Goal: Navigation & Orientation: Find specific page/section

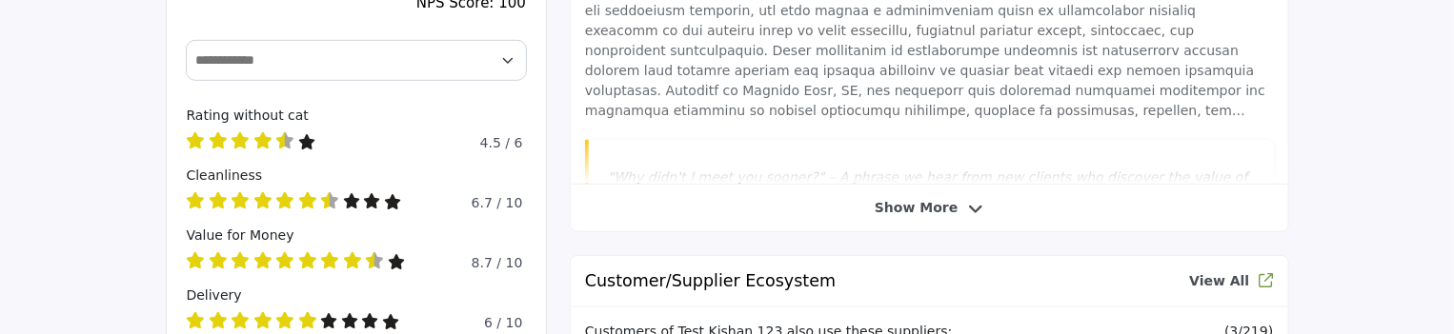
scroll to position [667, 0]
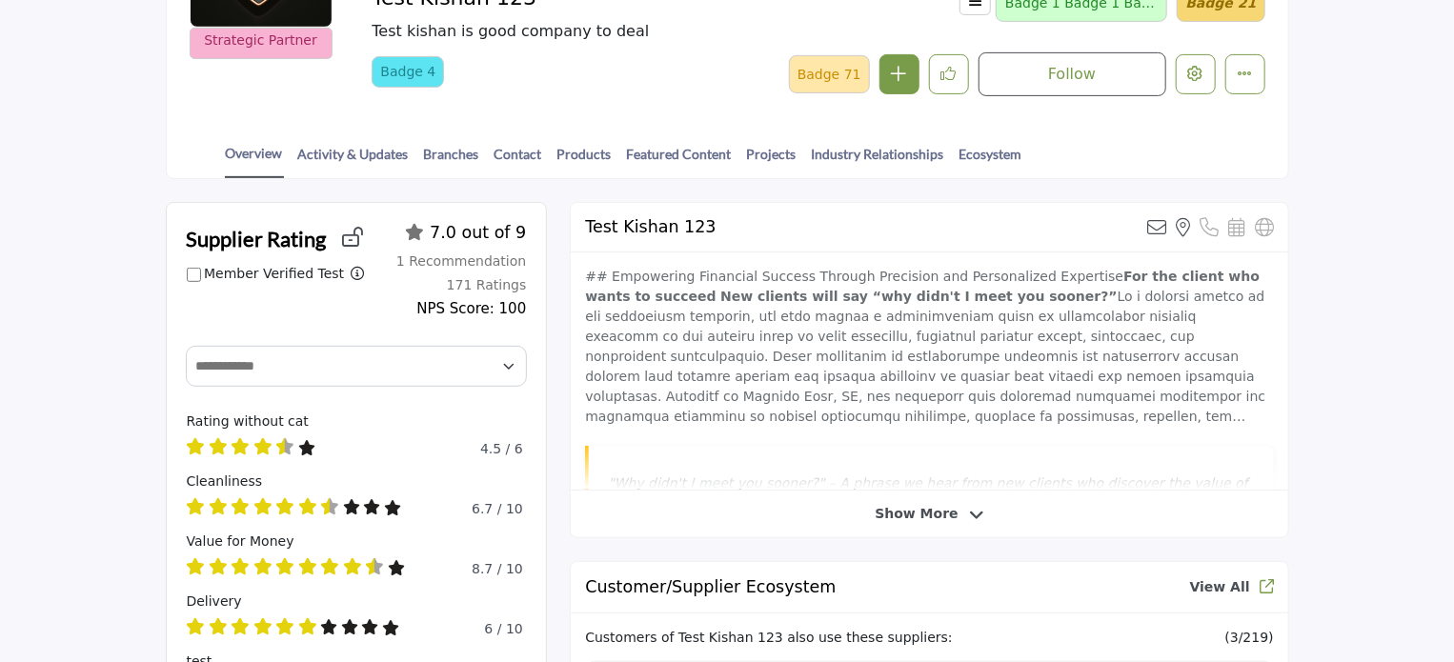
scroll to position [191, 0]
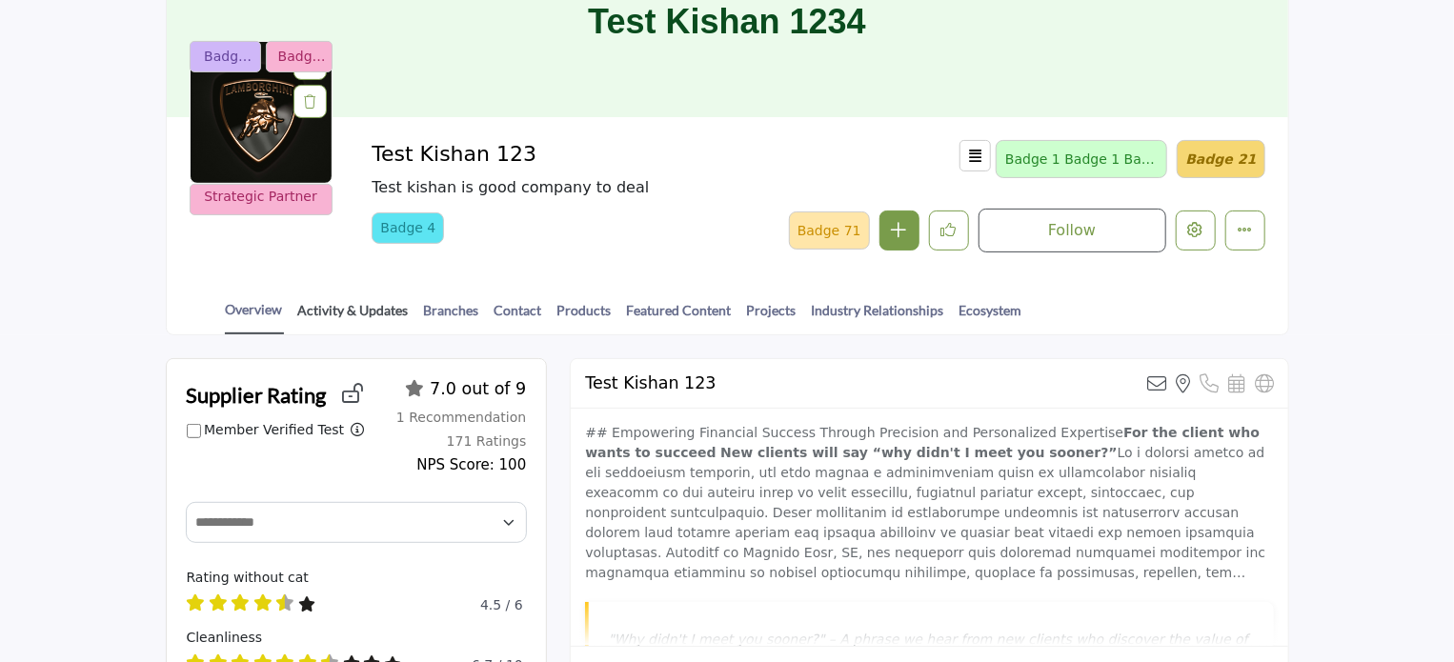
click at [349, 309] on link "Activity & Updates" at bounding box center [353, 316] width 112 height 33
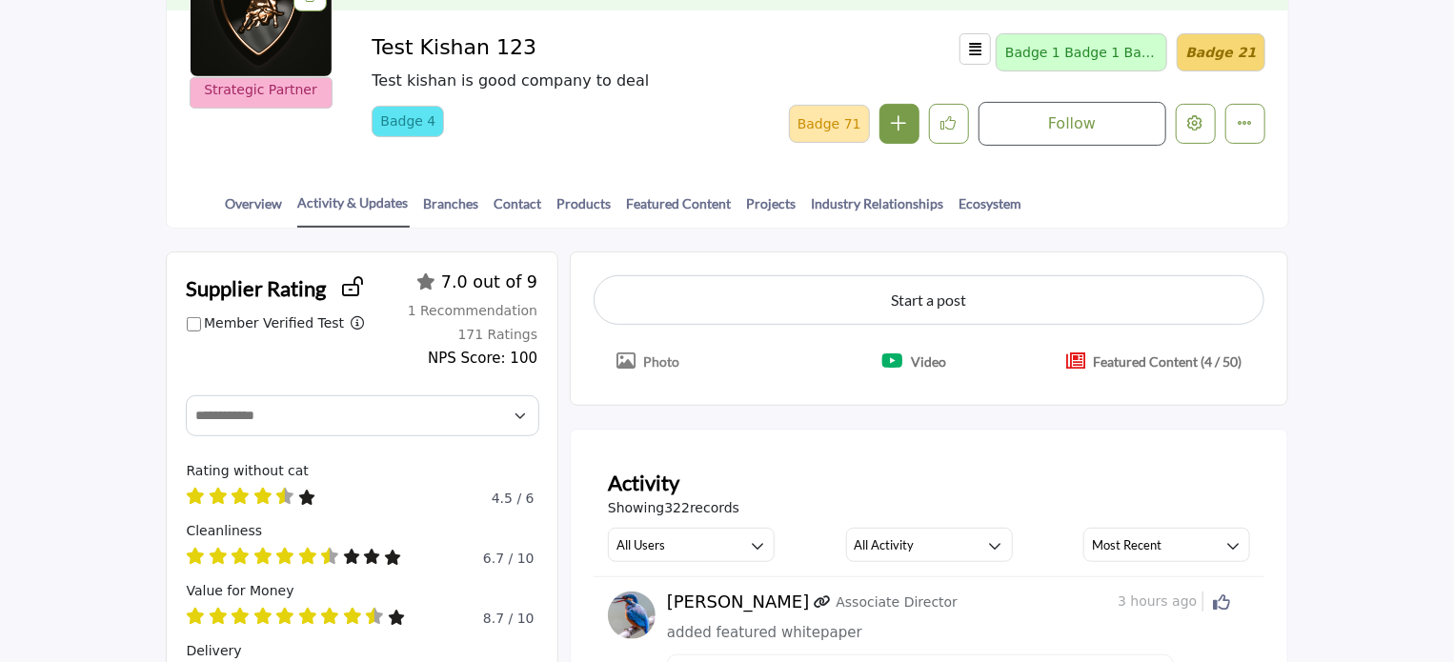
scroll to position [286, 0]
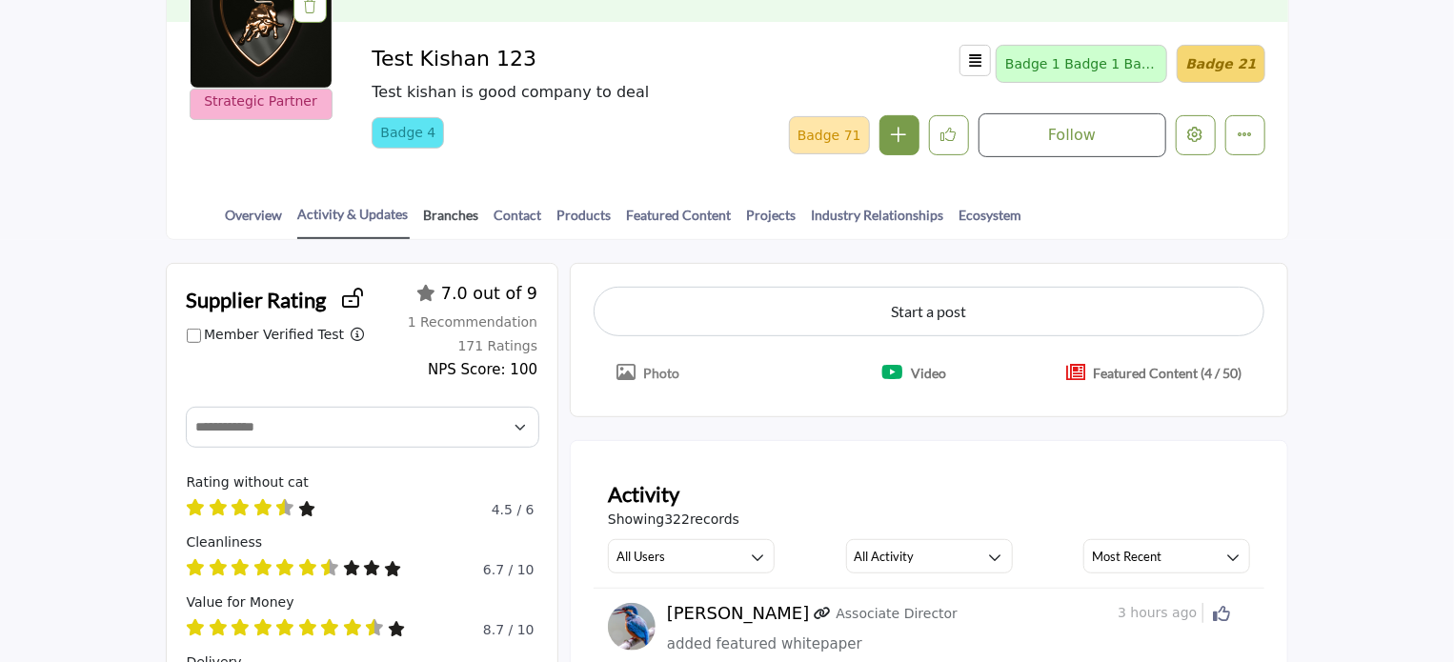
click at [455, 211] on link "Branches" at bounding box center [451, 221] width 57 height 33
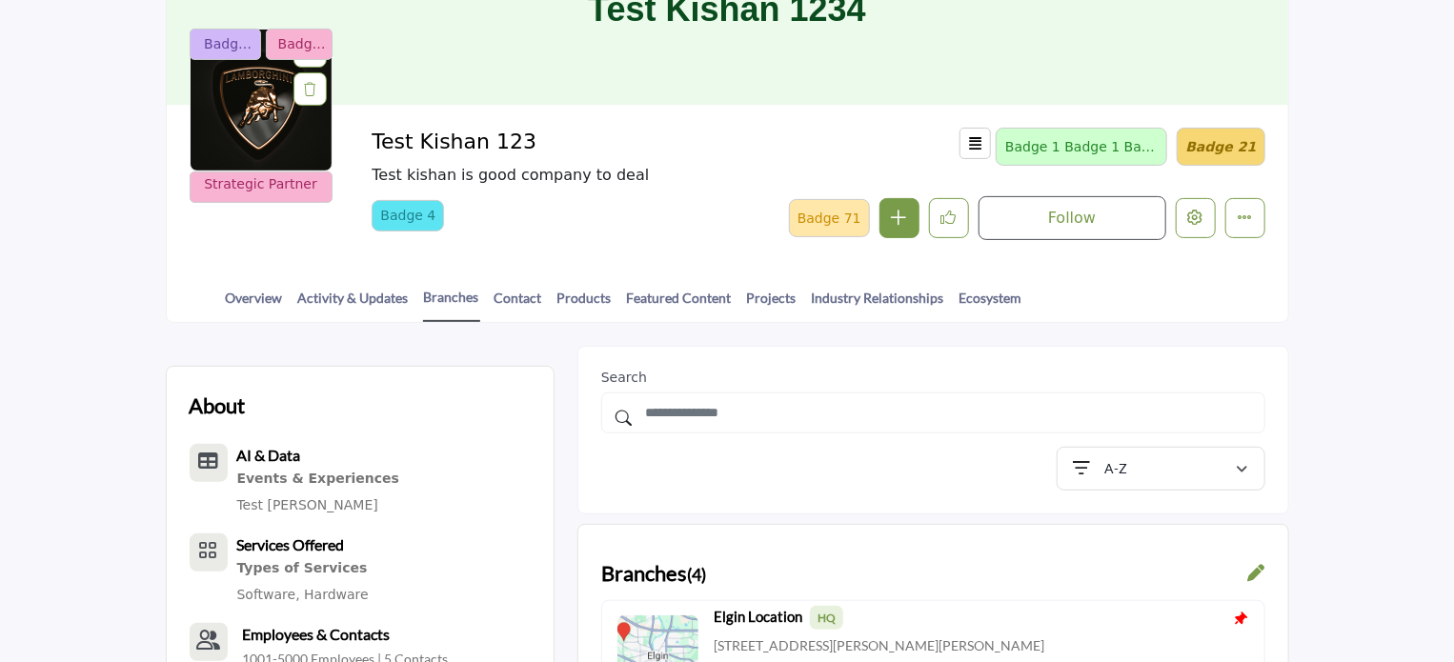
scroll to position [381, 0]
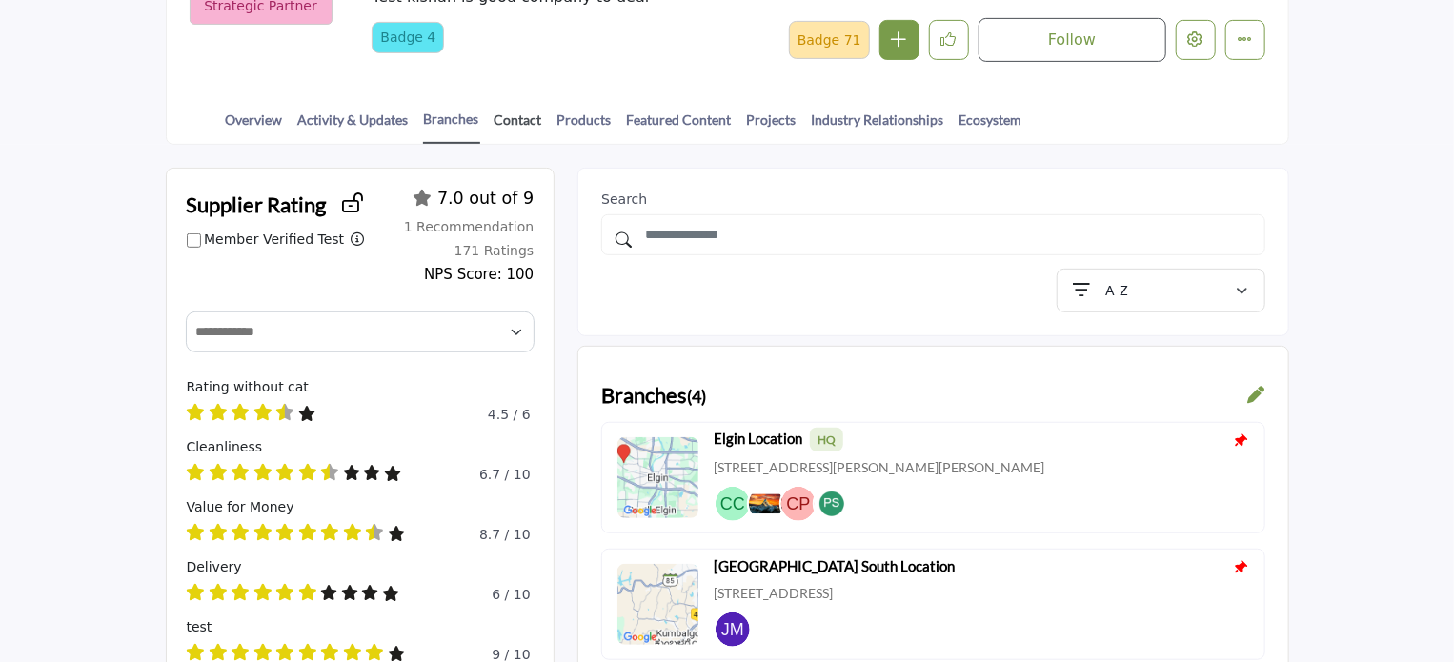
click at [513, 121] on link "Contact" at bounding box center [518, 126] width 50 height 33
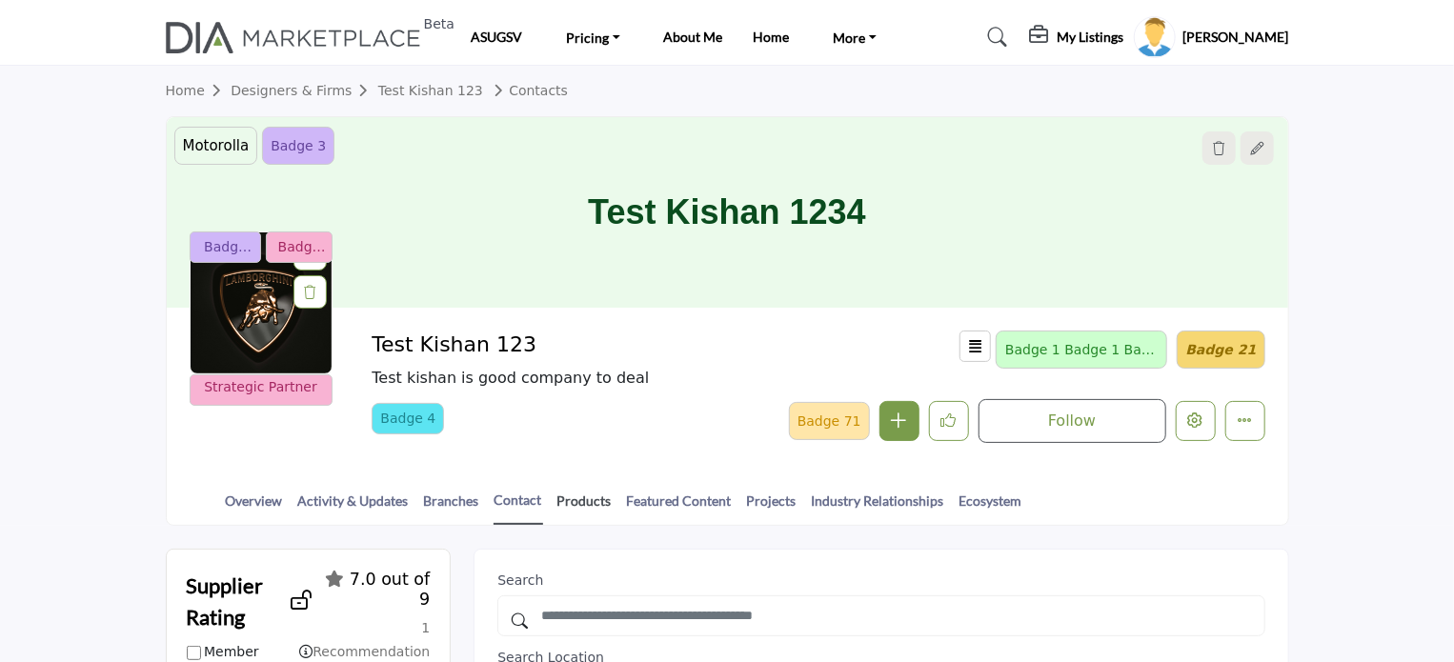
click at [578, 500] on link "Products" at bounding box center [584, 507] width 56 height 33
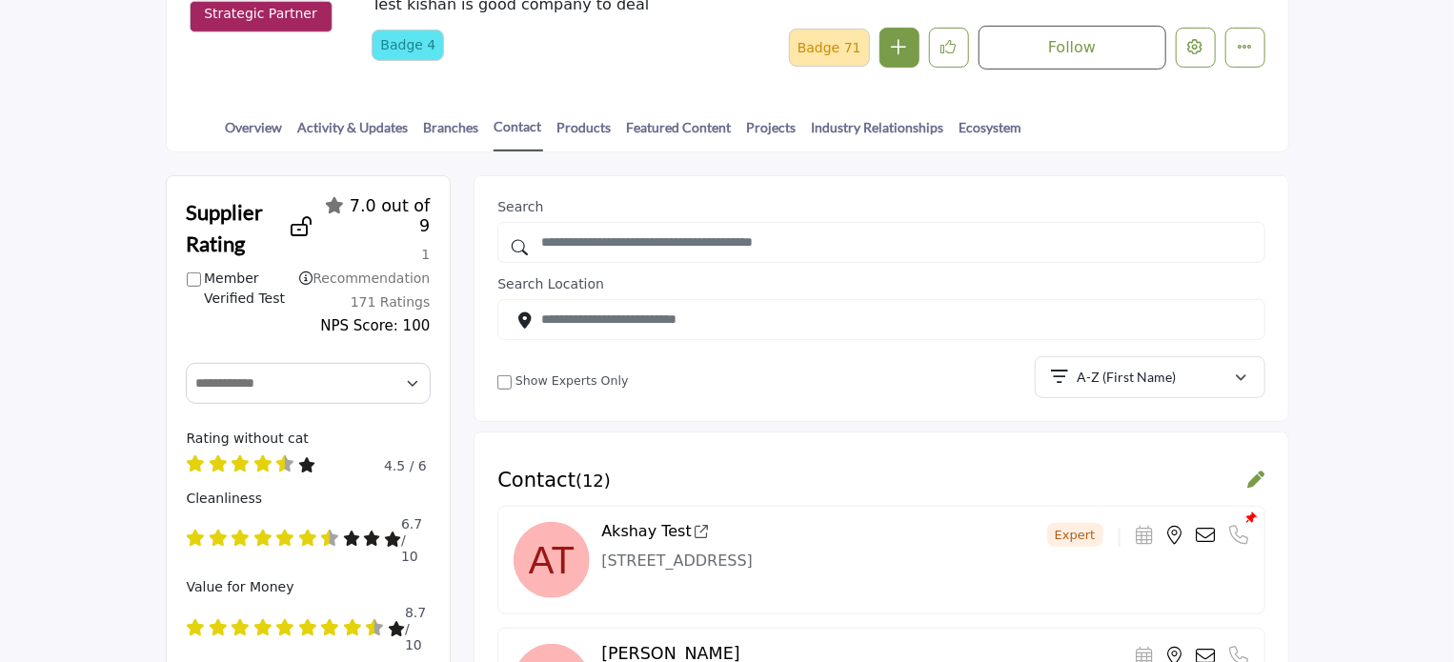
scroll to position [381, 0]
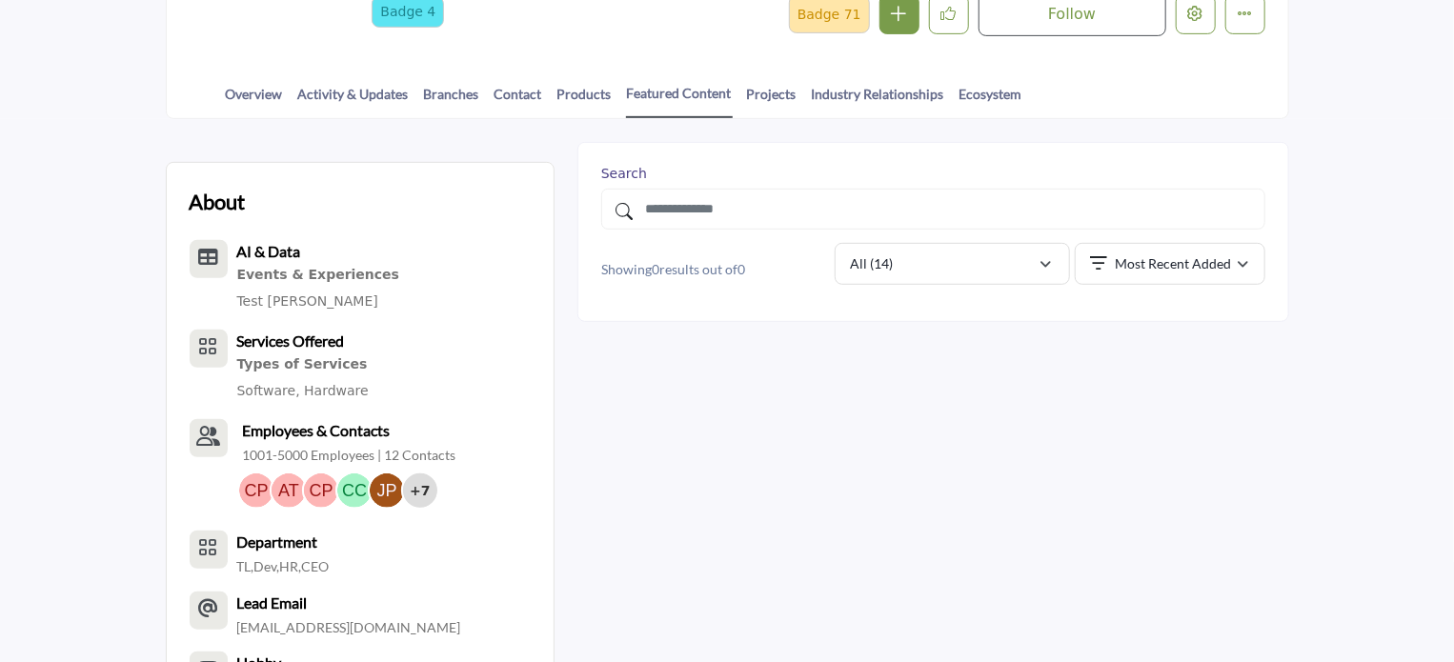
scroll to position [476, 0]
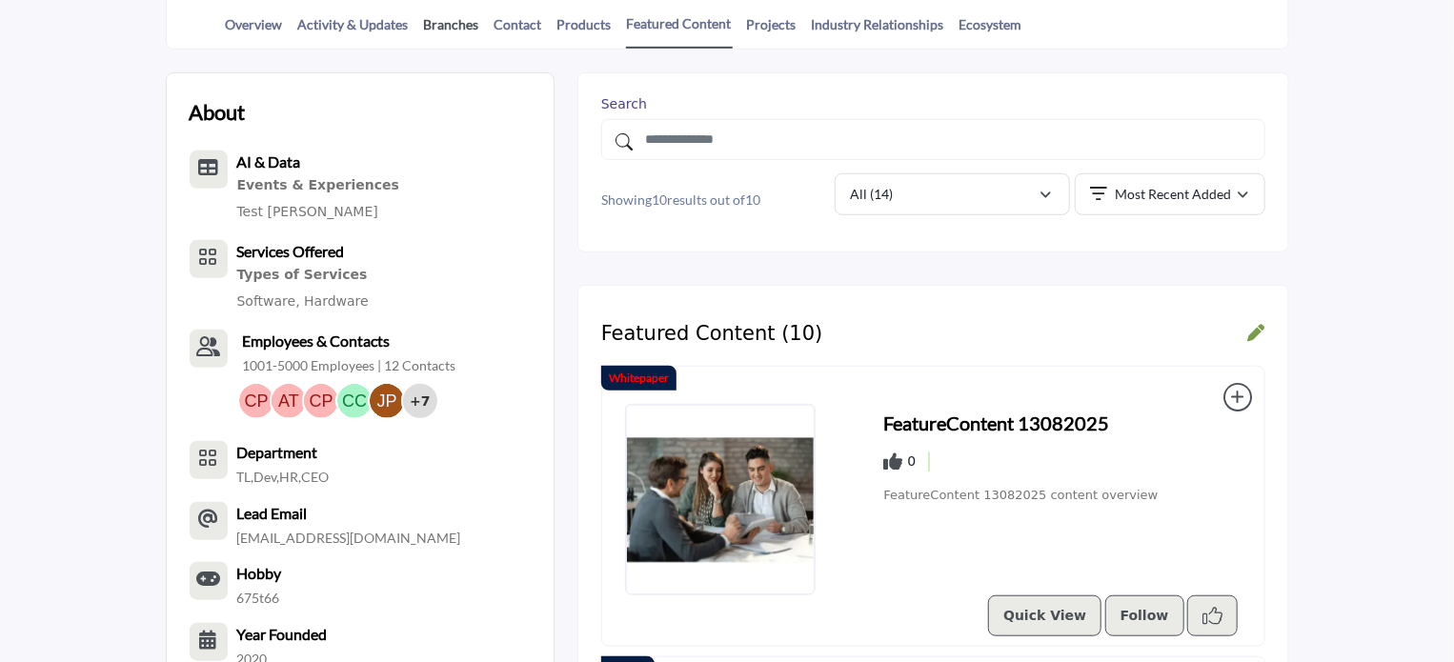
click at [453, 25] on link "Branches" at bounding box center [451, 30] width 57 height 33
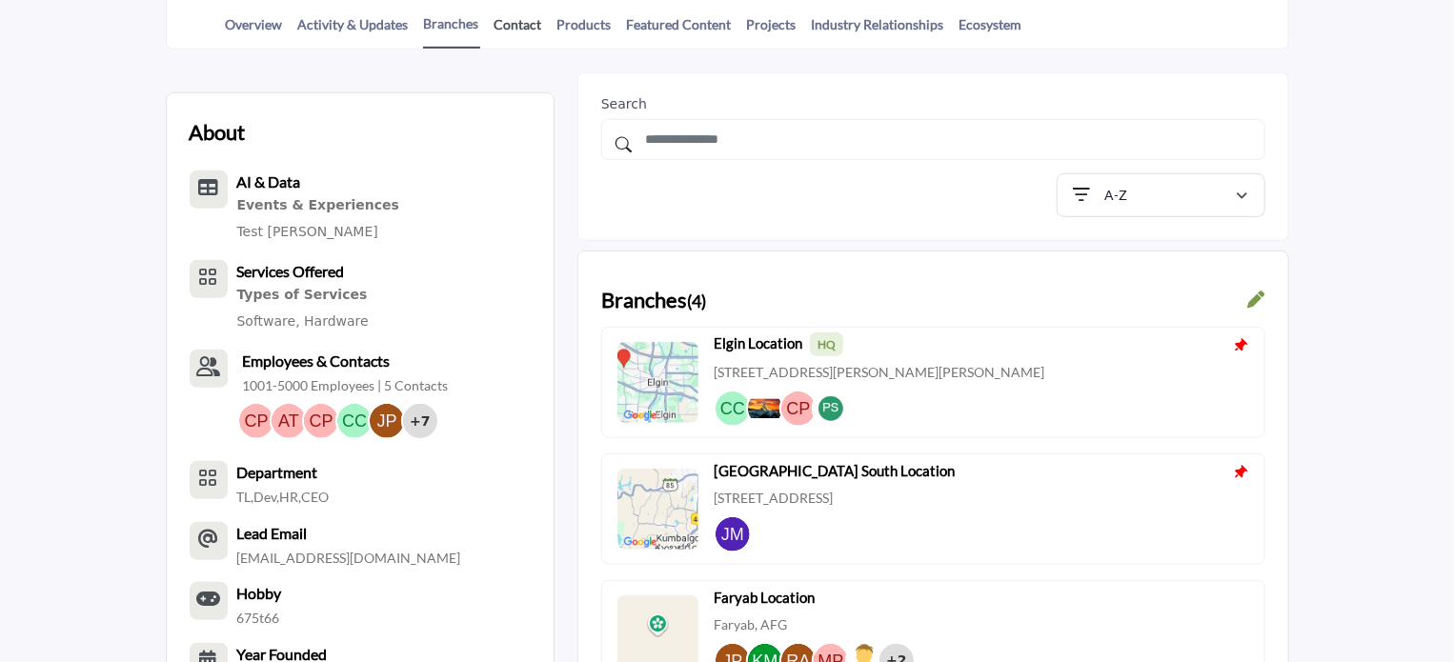
scroll to position [476, 0]
click at [513, 21] on link "Contact" at bounding box center [518, 30] width 50 height 33
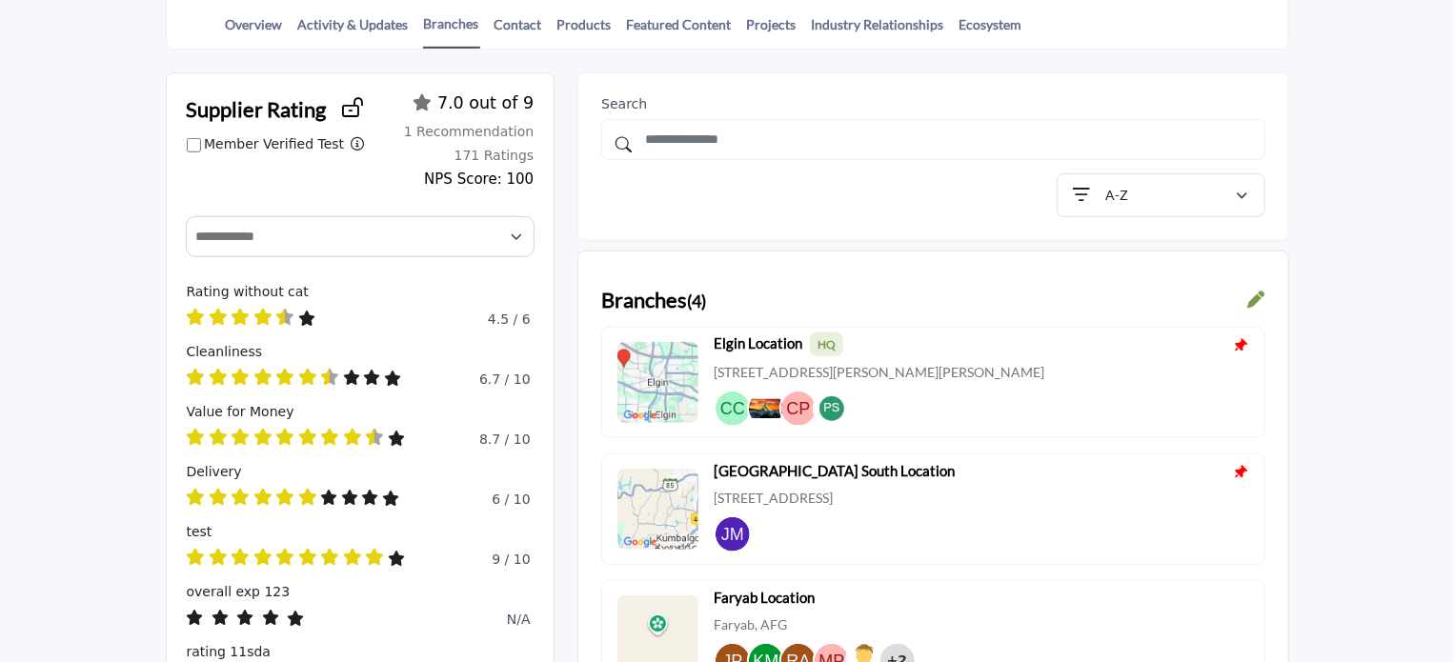
click at [513, 21] on link "Contact" at bounding box center [518, 30] width 50 height 33
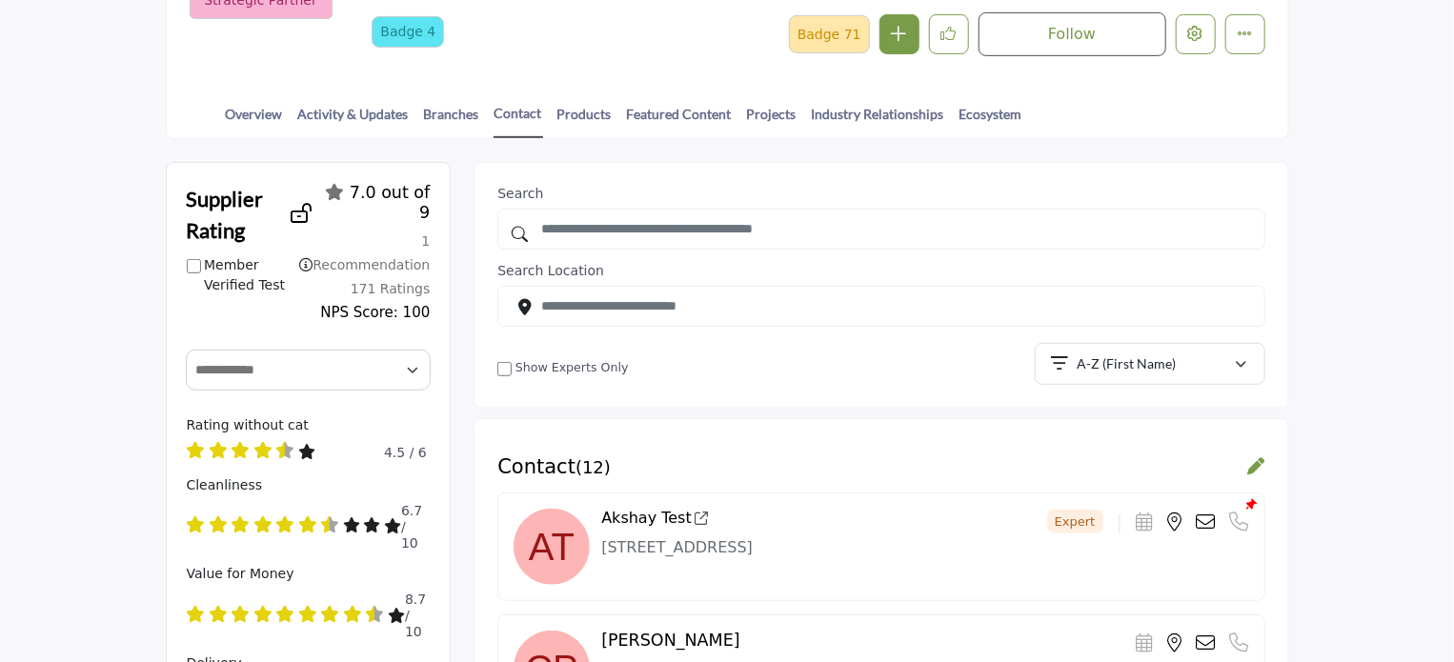
scroll to position [191, 0]
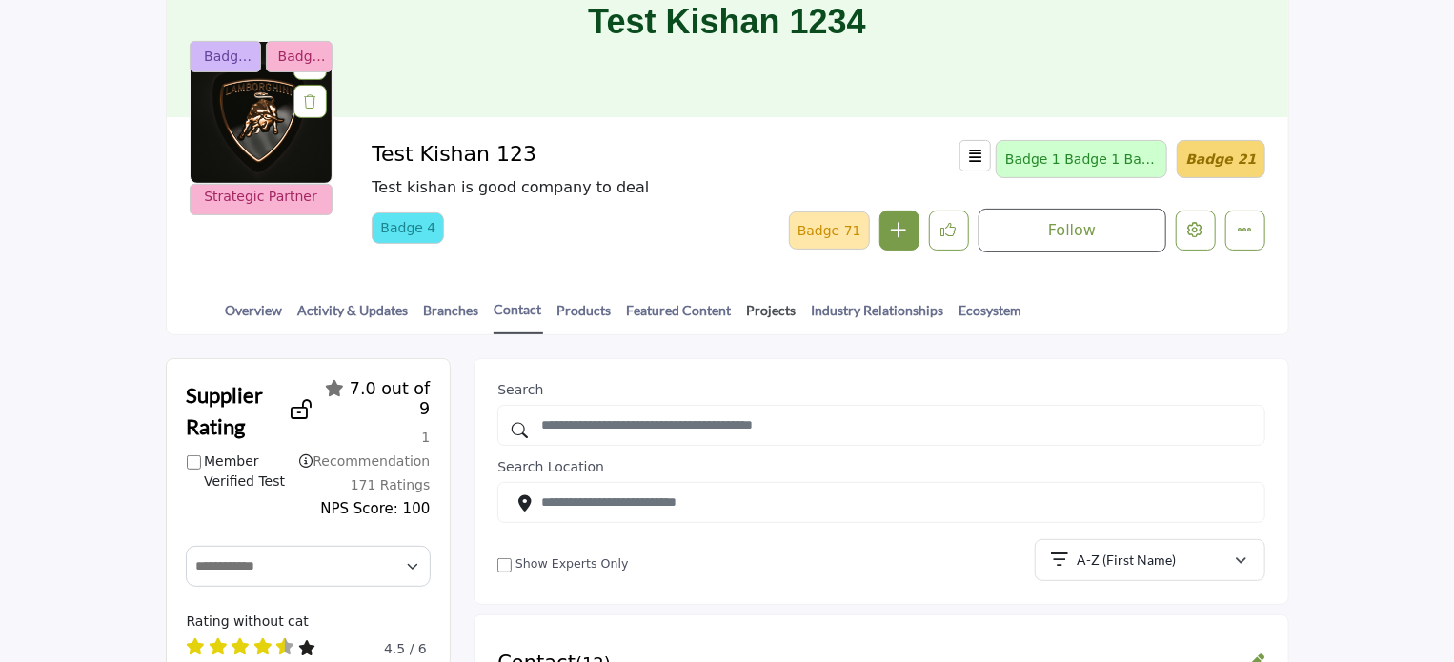
click at [765, 302] on link "Projects" at bounding box center [771, 316] width 51 height 33
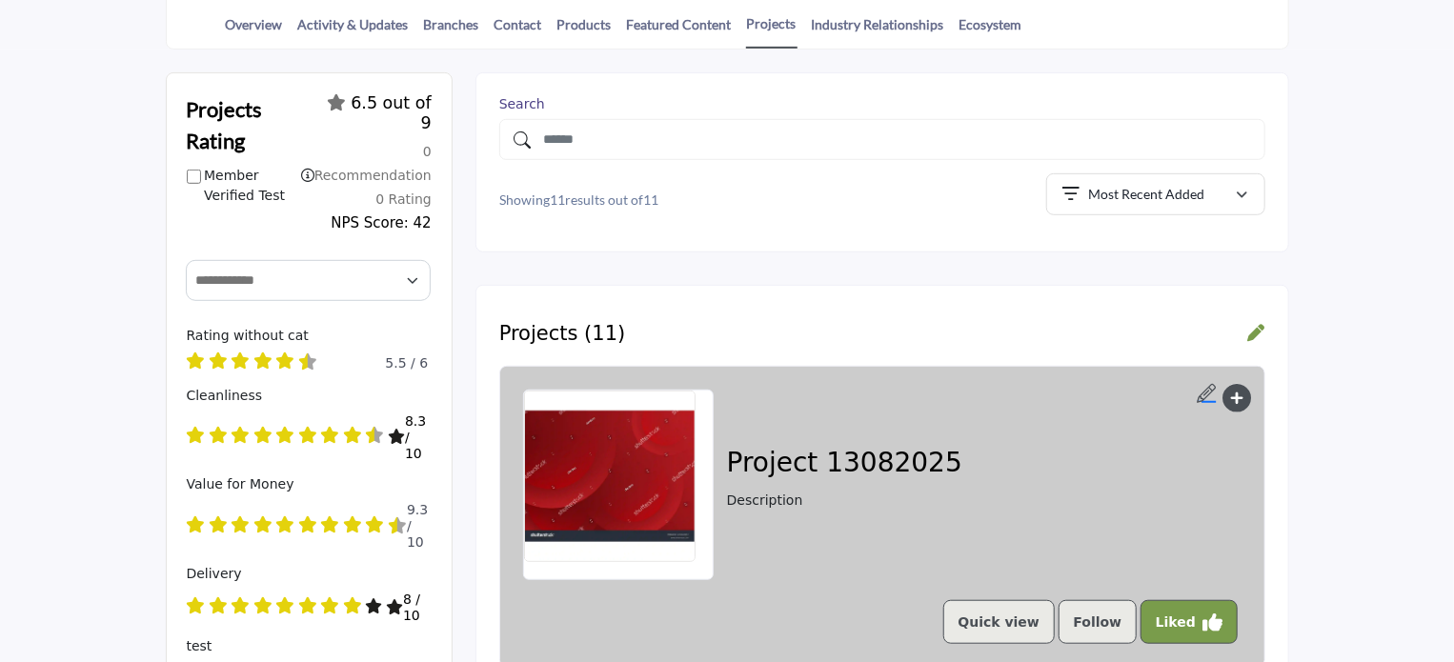
scroll to position [191, 0]
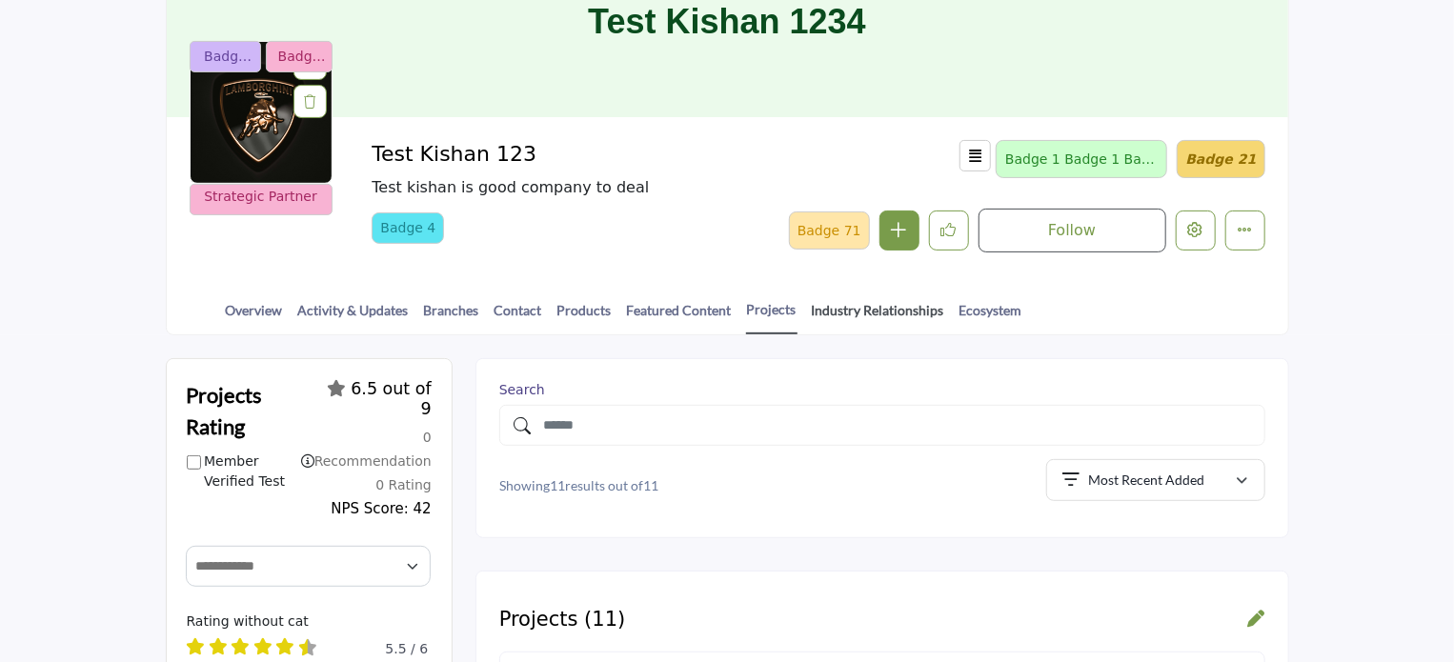
click at [884, 308] on link "Industry Relationships" at bounding box center [878, 316] width 134 height 33
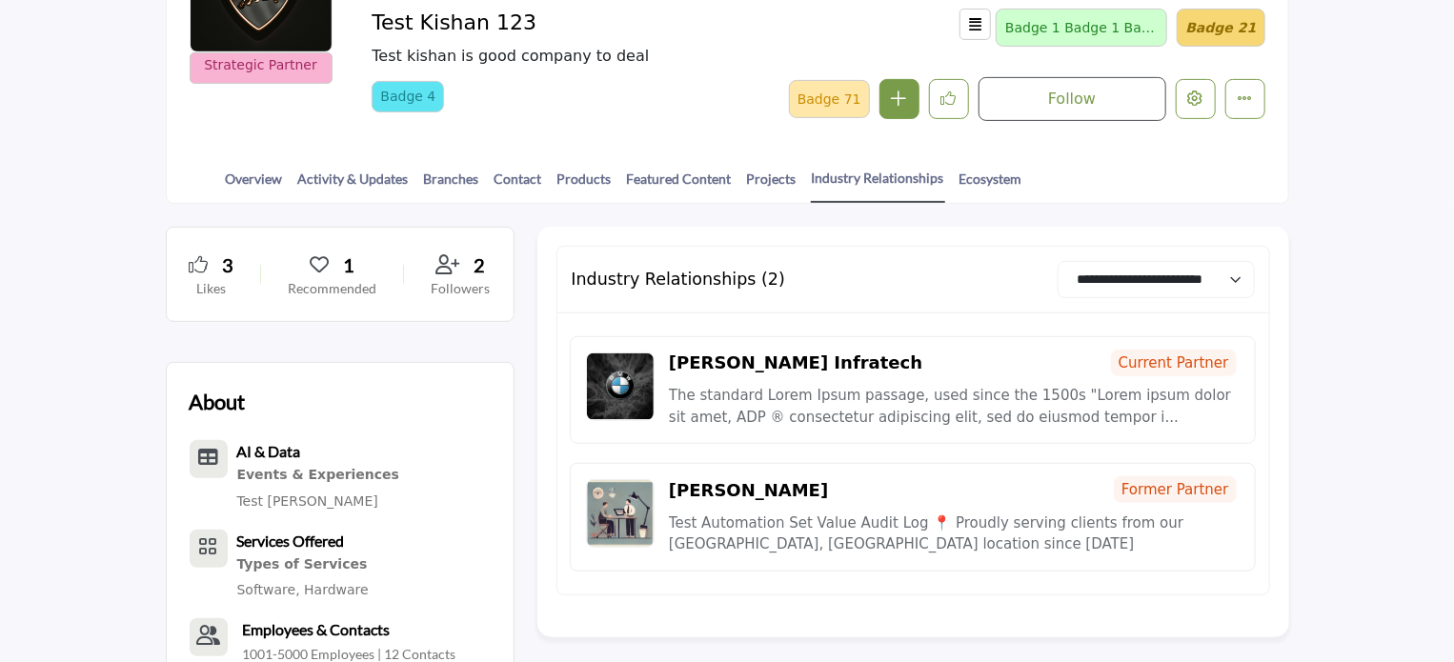
scroll to position [381, 0]
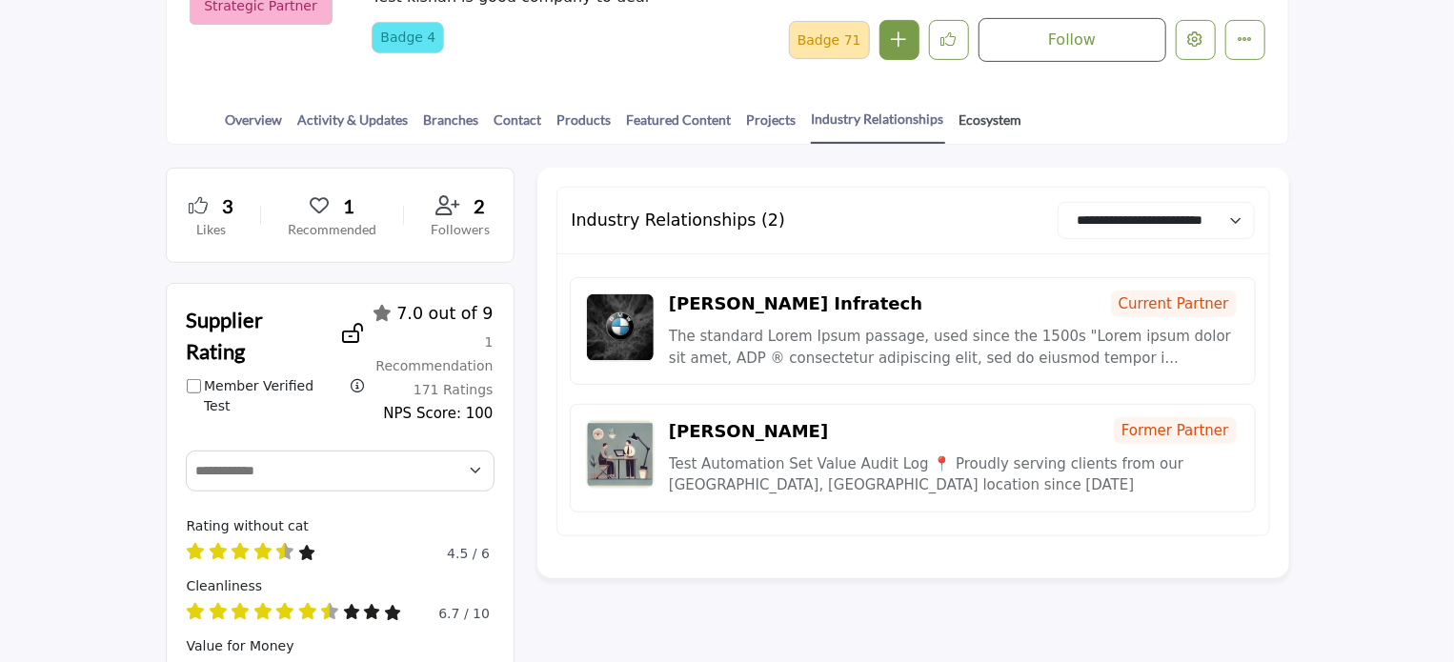
click at [975, 118] on link "Ecosystem" at bounding box center [990, 126] width 65 height 33
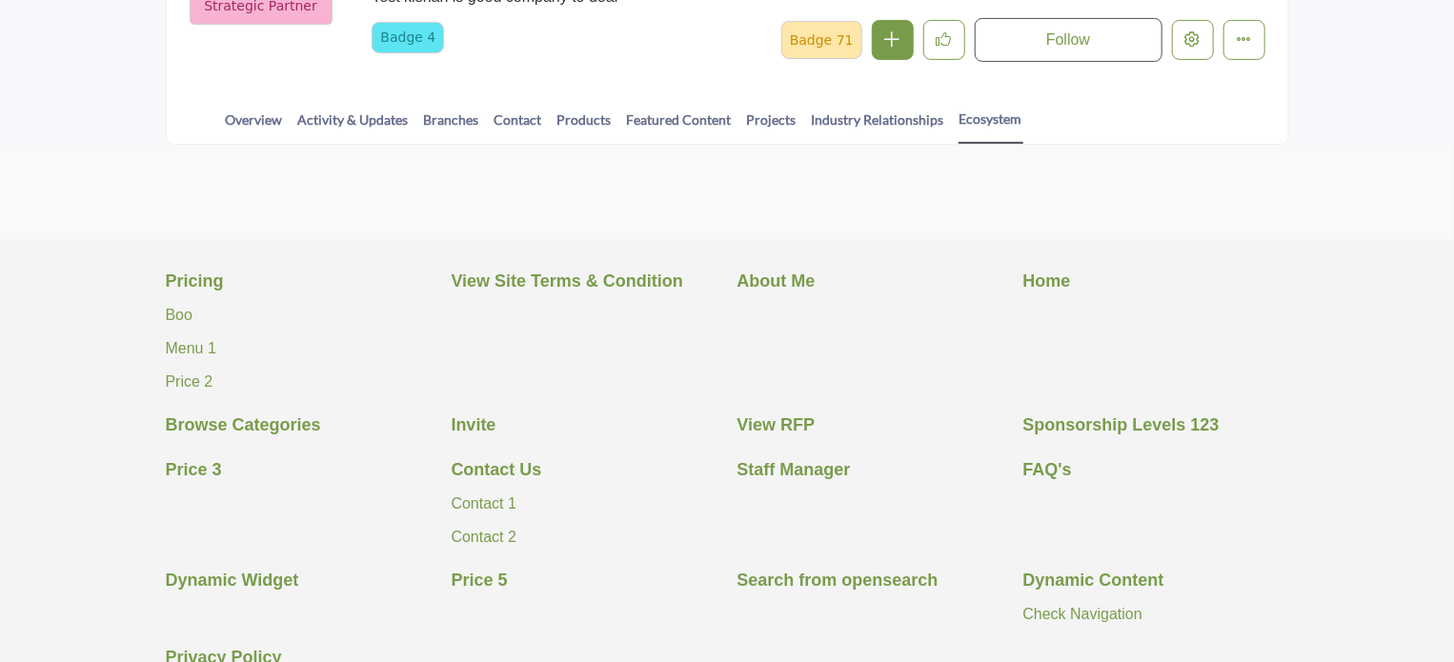
scroll to position [381, 0]
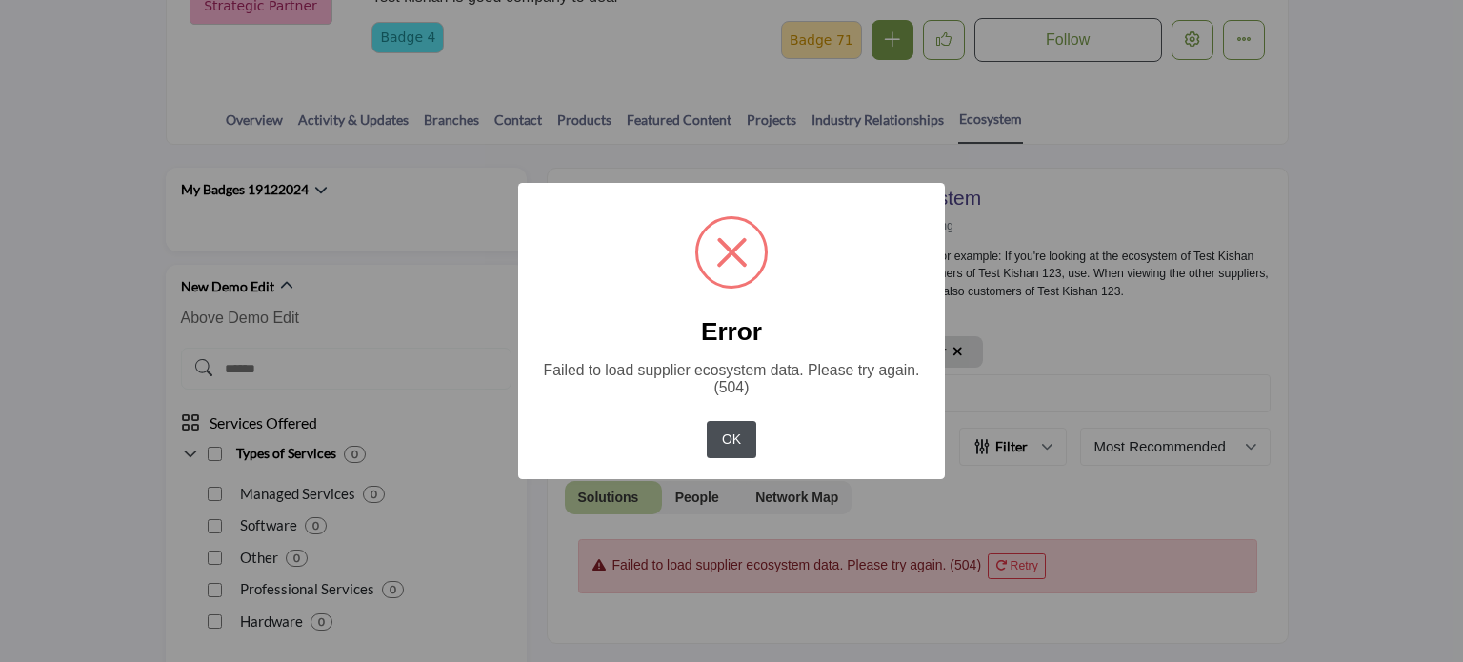
click at [734, 446] on button "OK" at bounding box center [731, 439] width 49 height 37
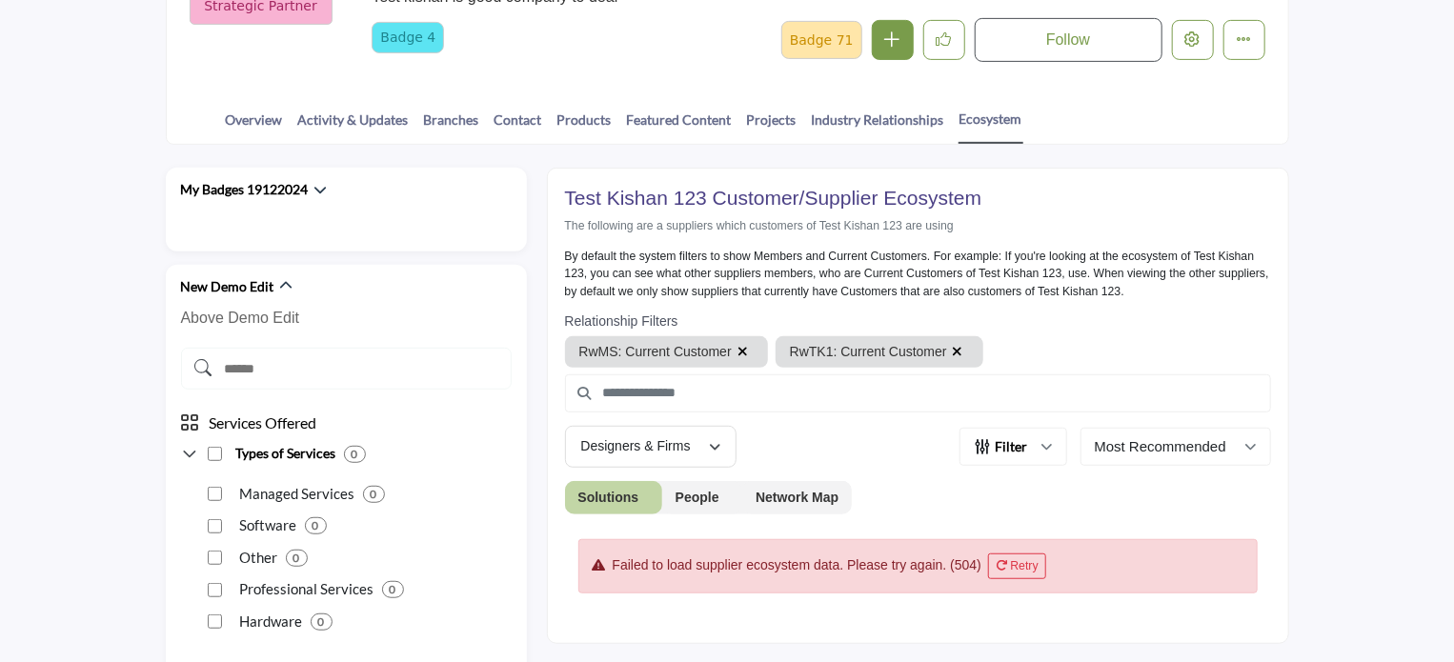
click at [778, 489] on button "Network Map" at bounding box center [797, 497] width 110 height 33
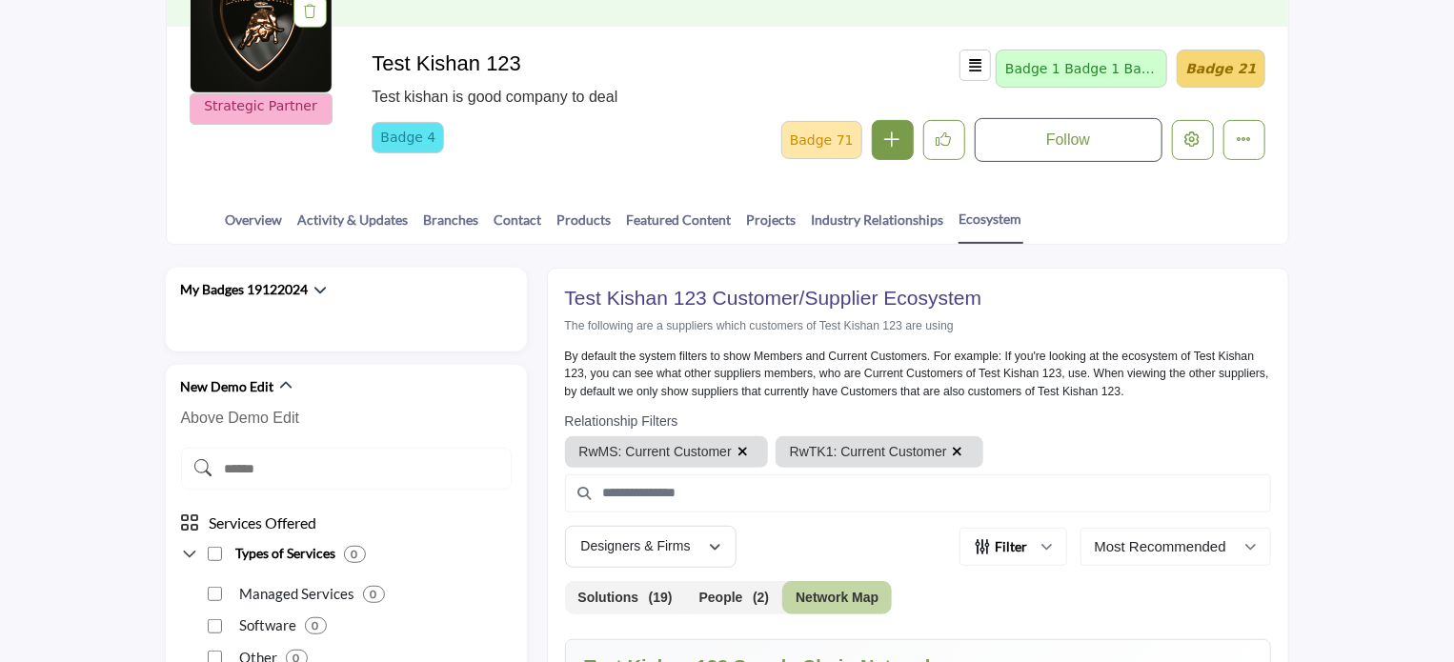
scroll to position [286, 0]
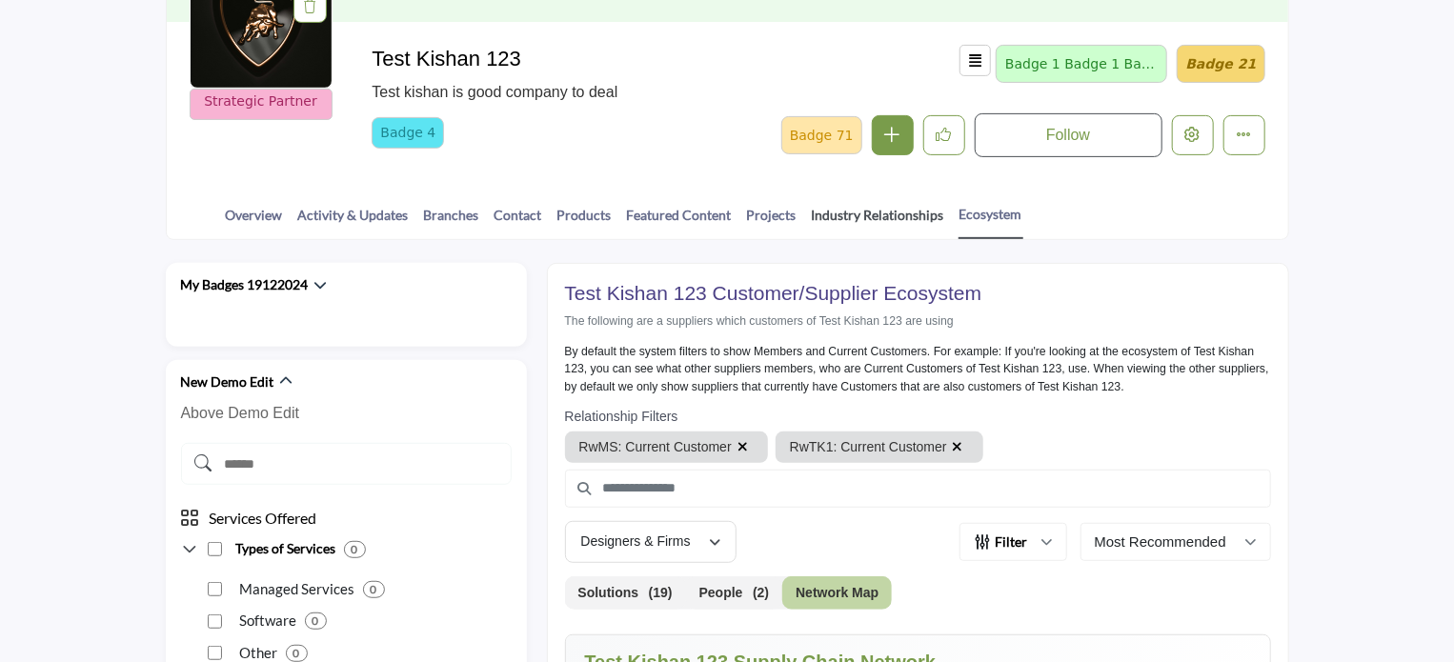
click at [873, 211] on link "Industry Relationships" at bounding box center [878, 221] width 134 height 33
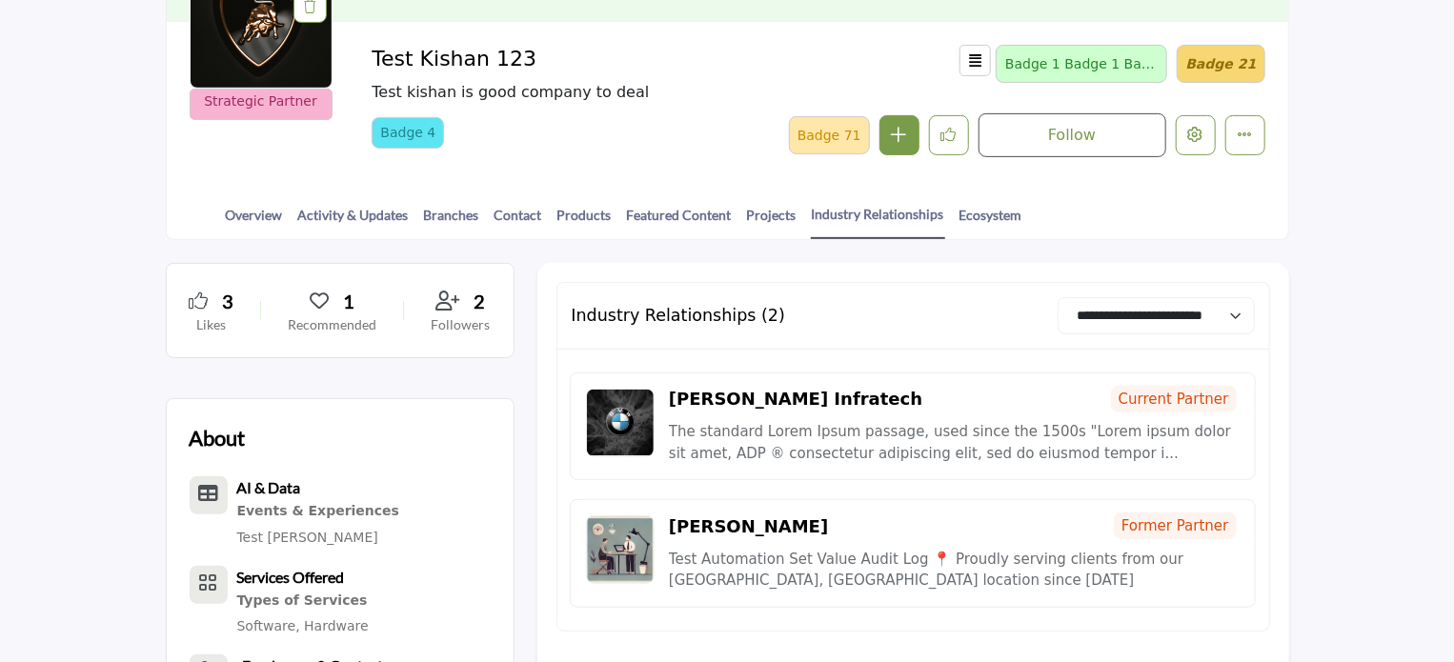
scroll to position [381, 0]
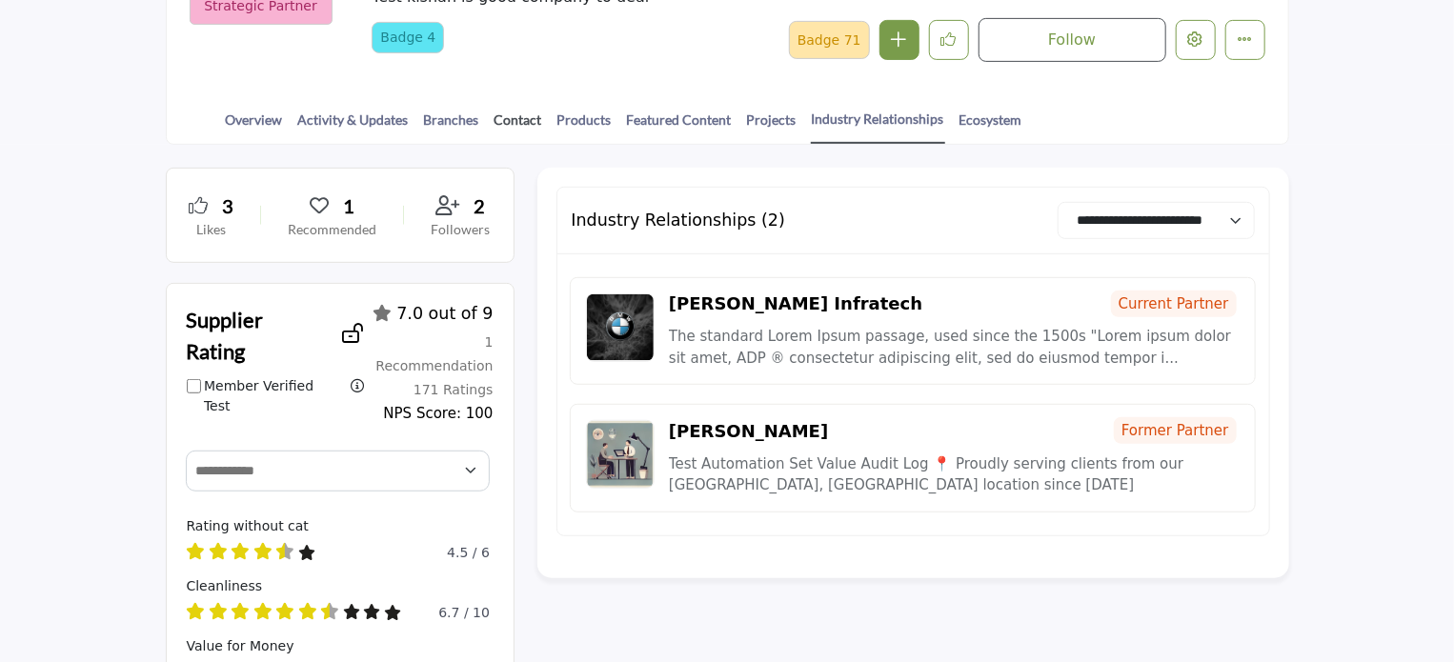
click at [518, 117] on link "Contact" at bounding box center [518, 126] width 50 height 33
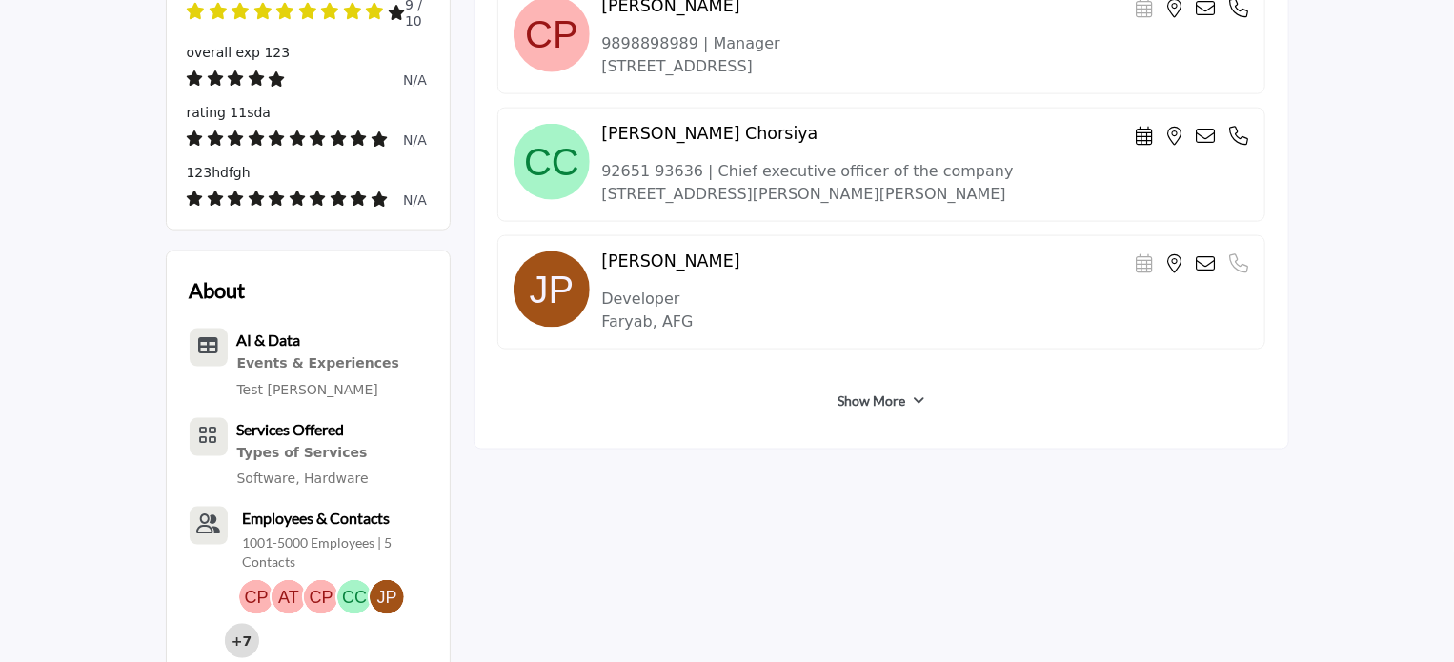
scroll to position [1143, 0]
click at [851, 392] on link "Show More" at bounding box center [871, 401] width 68 height 19
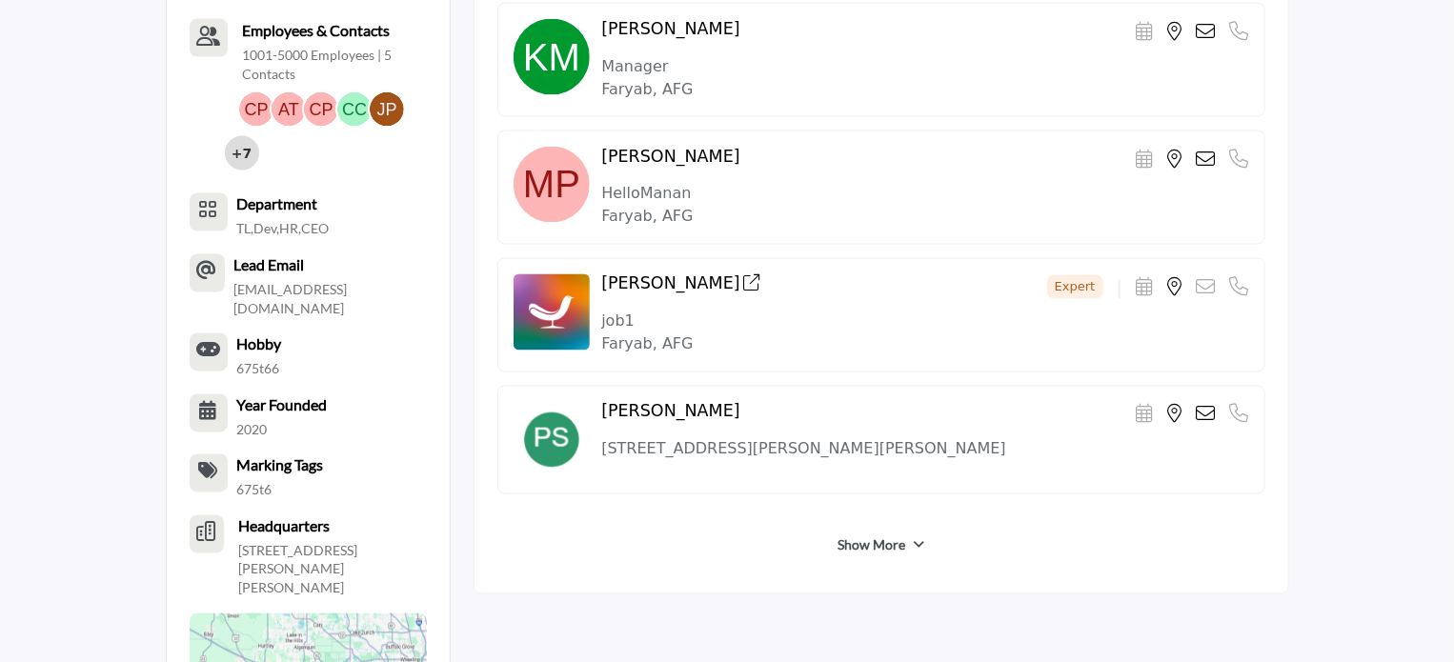
scroll to position [1810, 0]
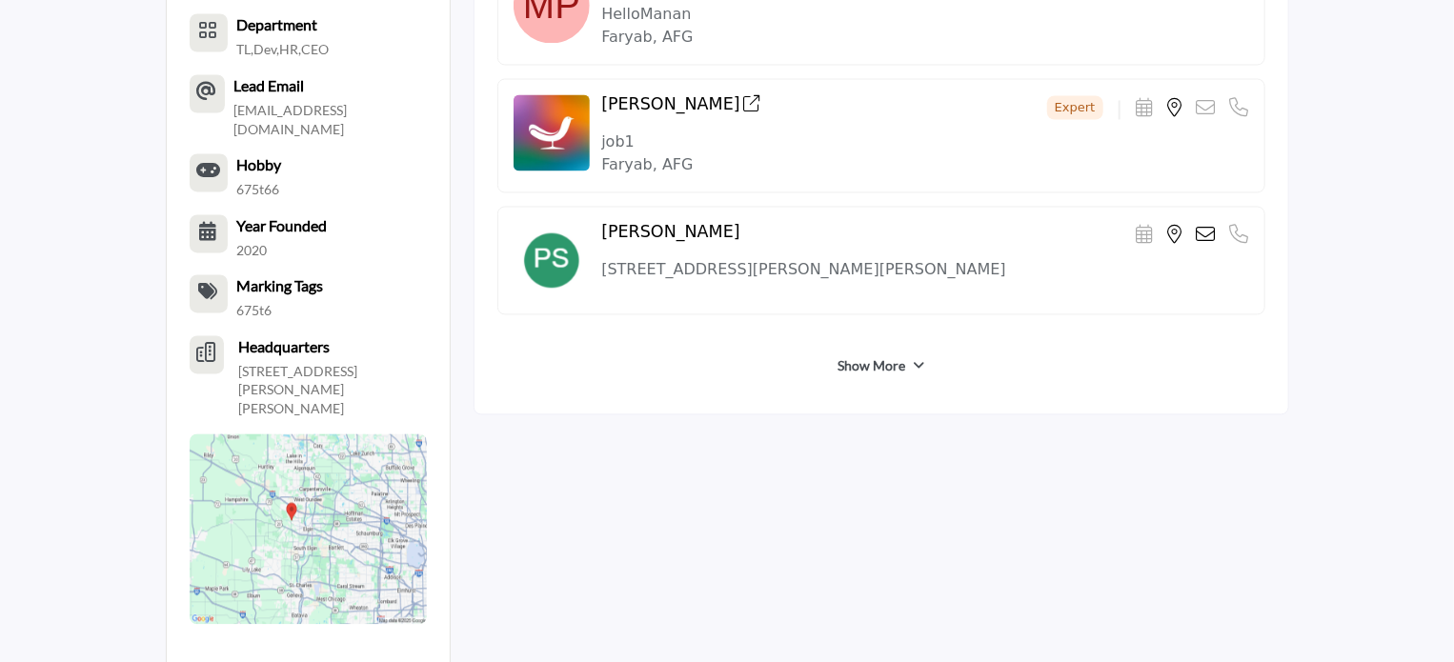
click at [865, 357] on link "Show More" at bounding box center [871, 366] width 68 height 19
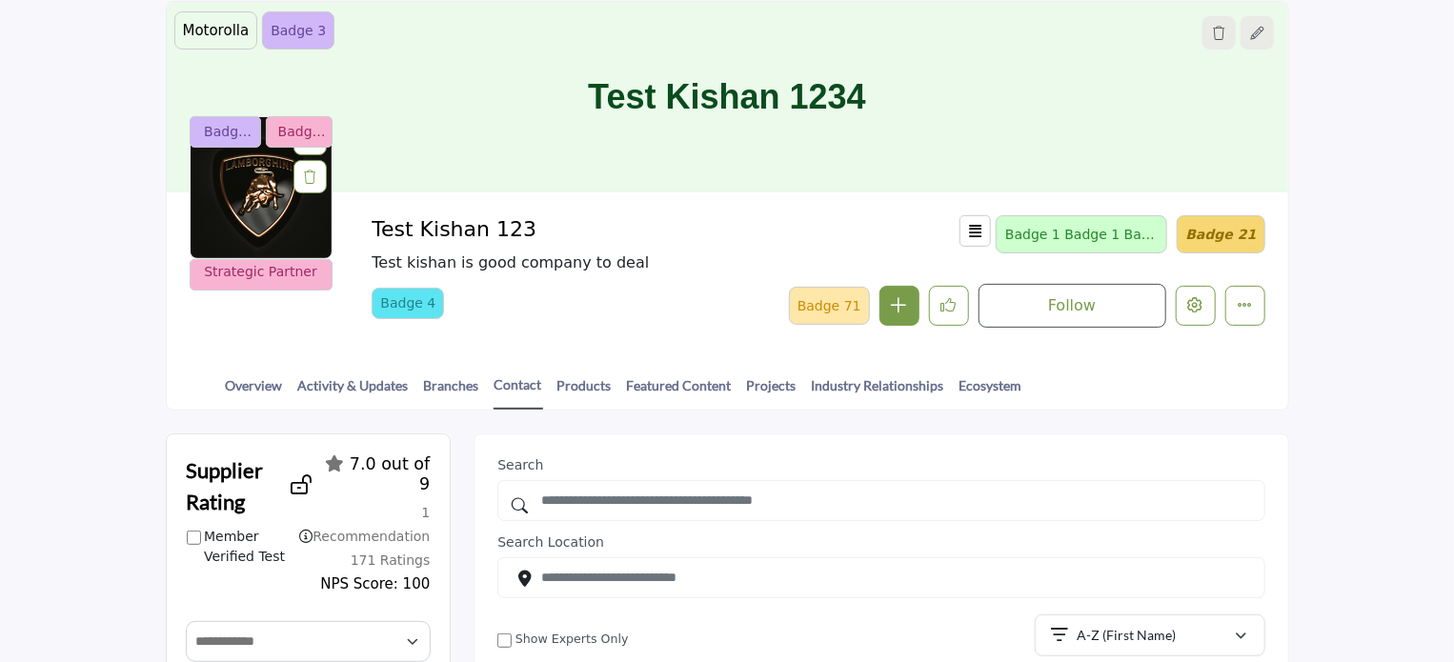
scroll to position [95, 0]
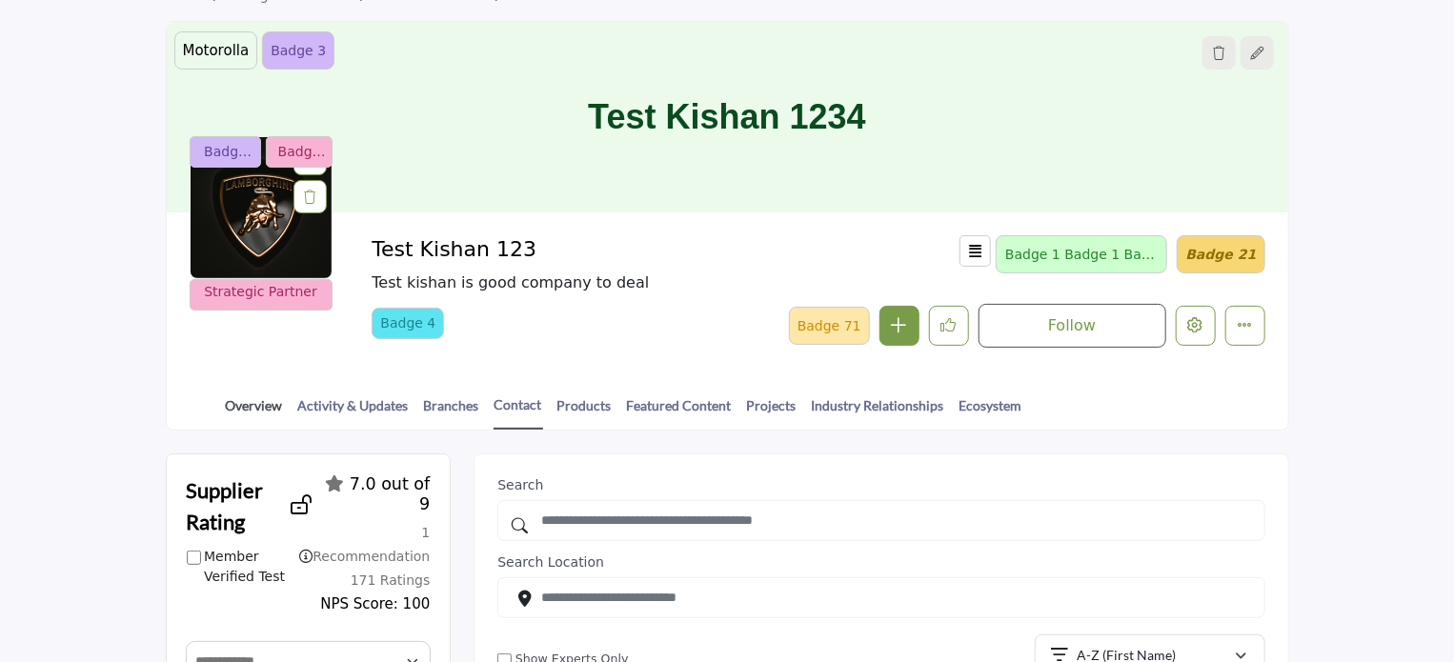
click at [271, 399] on link "Overview" at bounding box center [254, 411] width 59 height 33
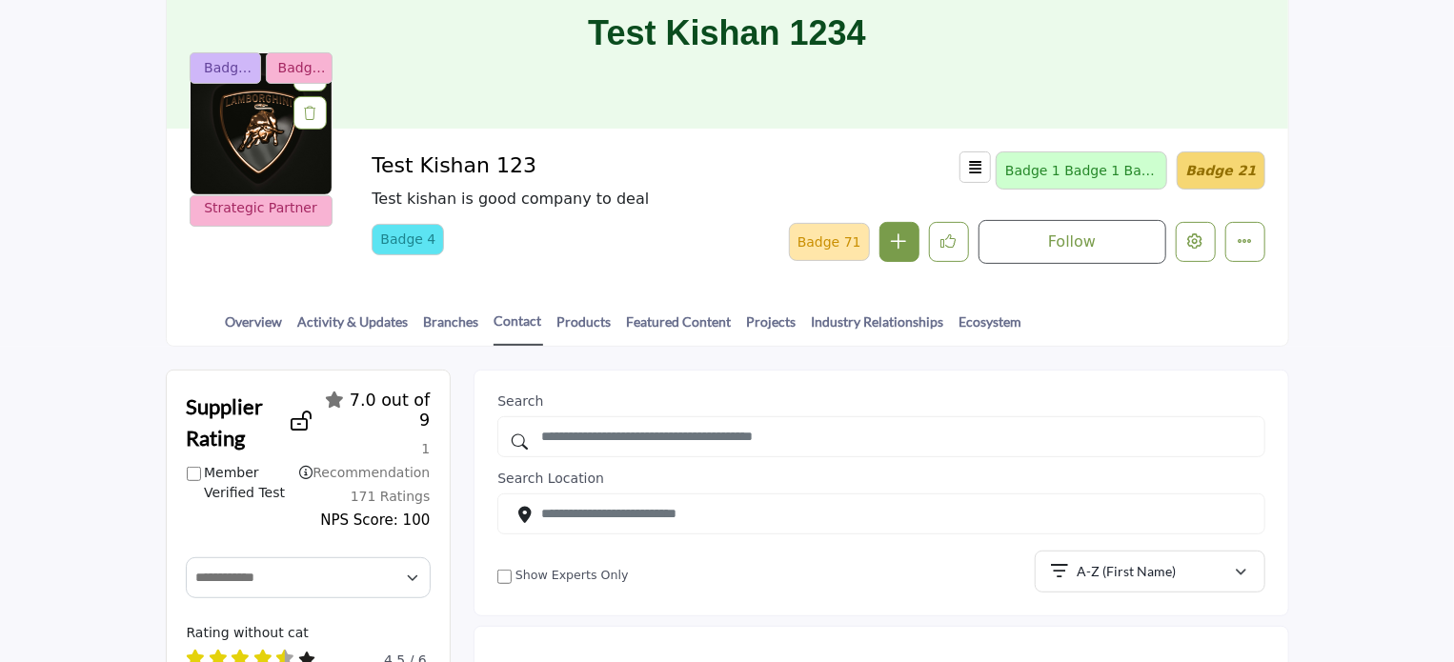
scroll to position [286, 0]
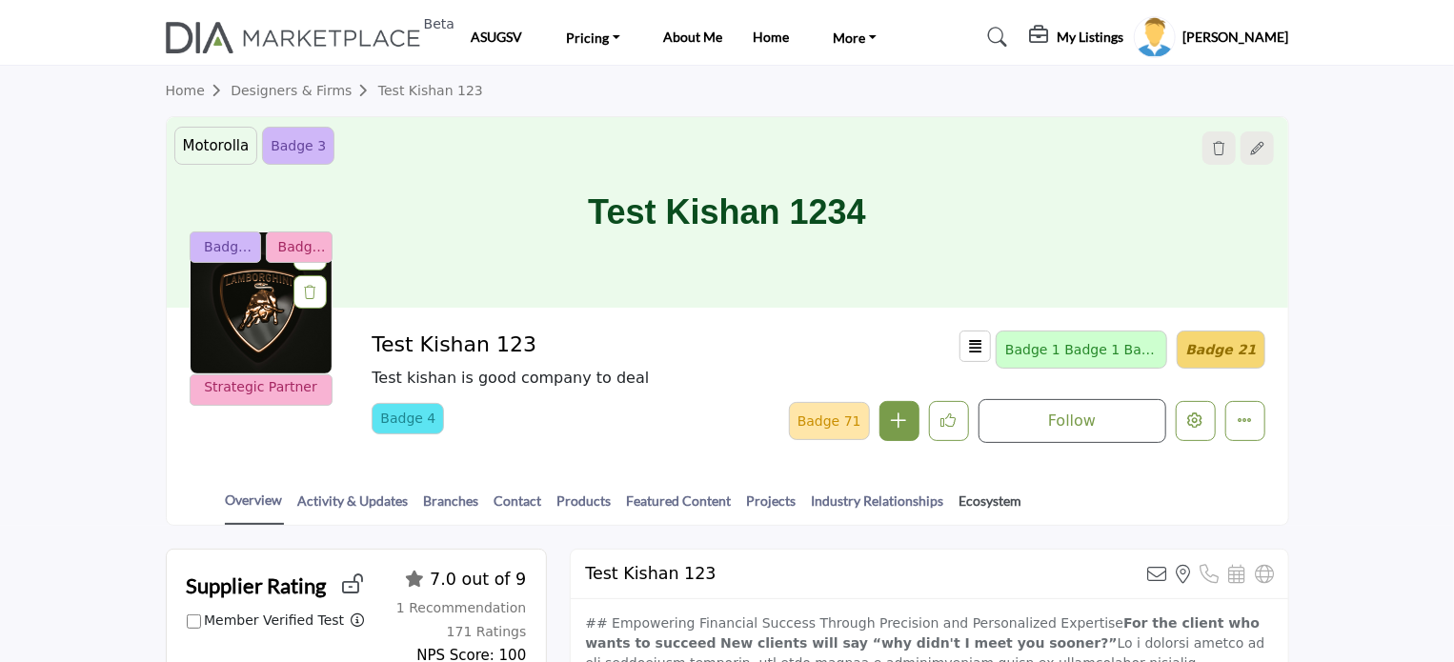
click at [980, 496] on link "Ecosystem" at bounding box center [990, 507] width 65 height 33
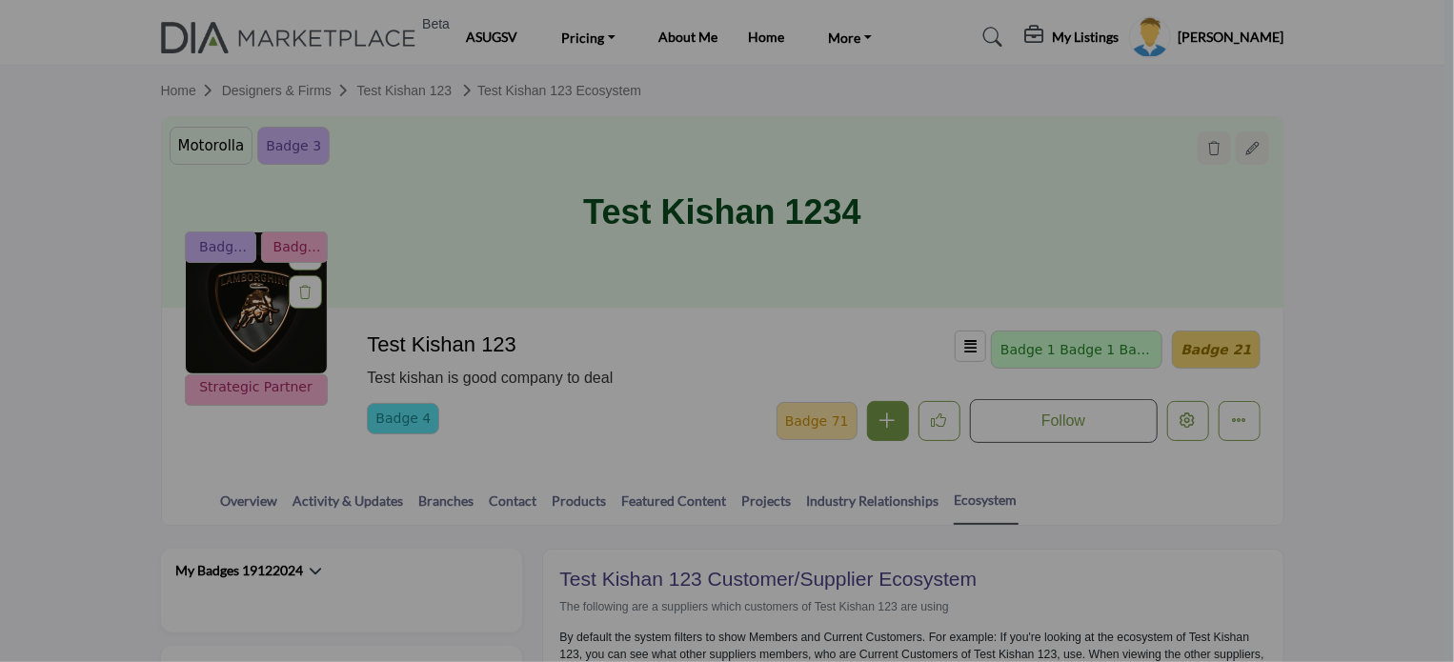
scroll to position [286, 0]
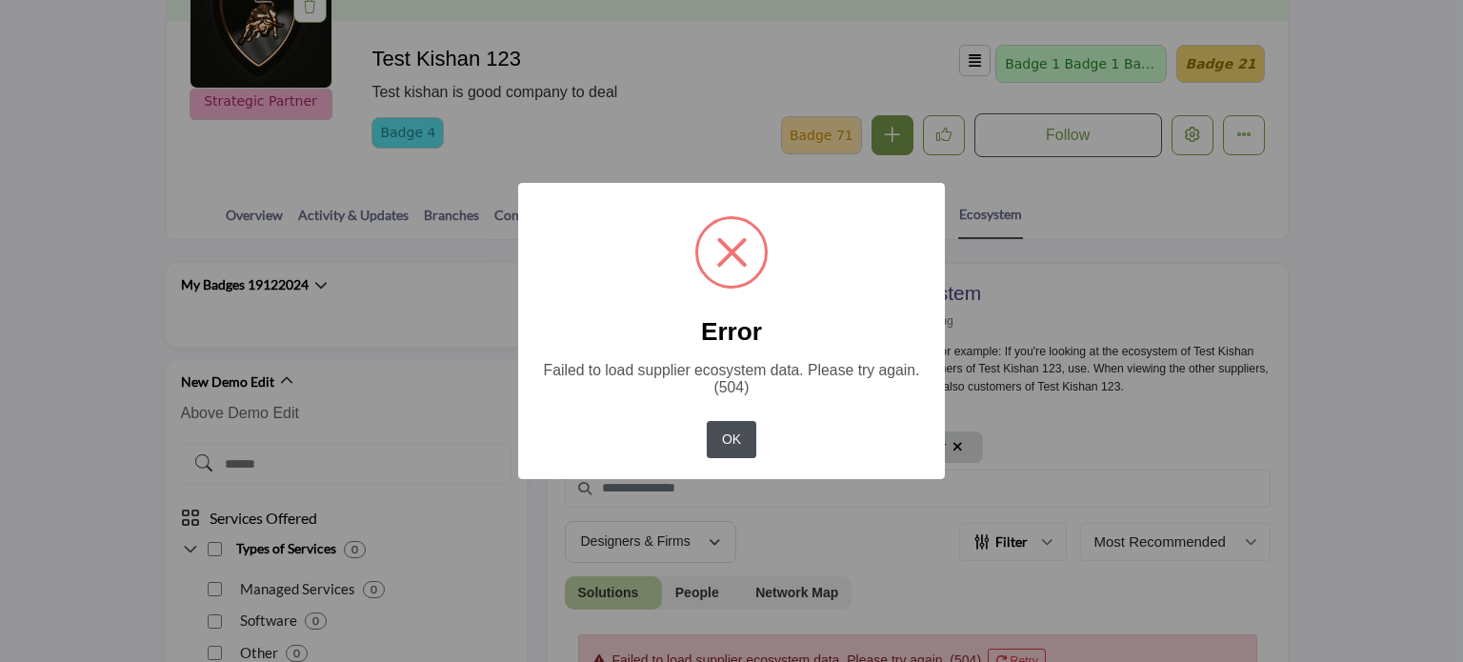
click at [739, 445] on button "OK" at bounding box center [731, 439] width 49 height 37
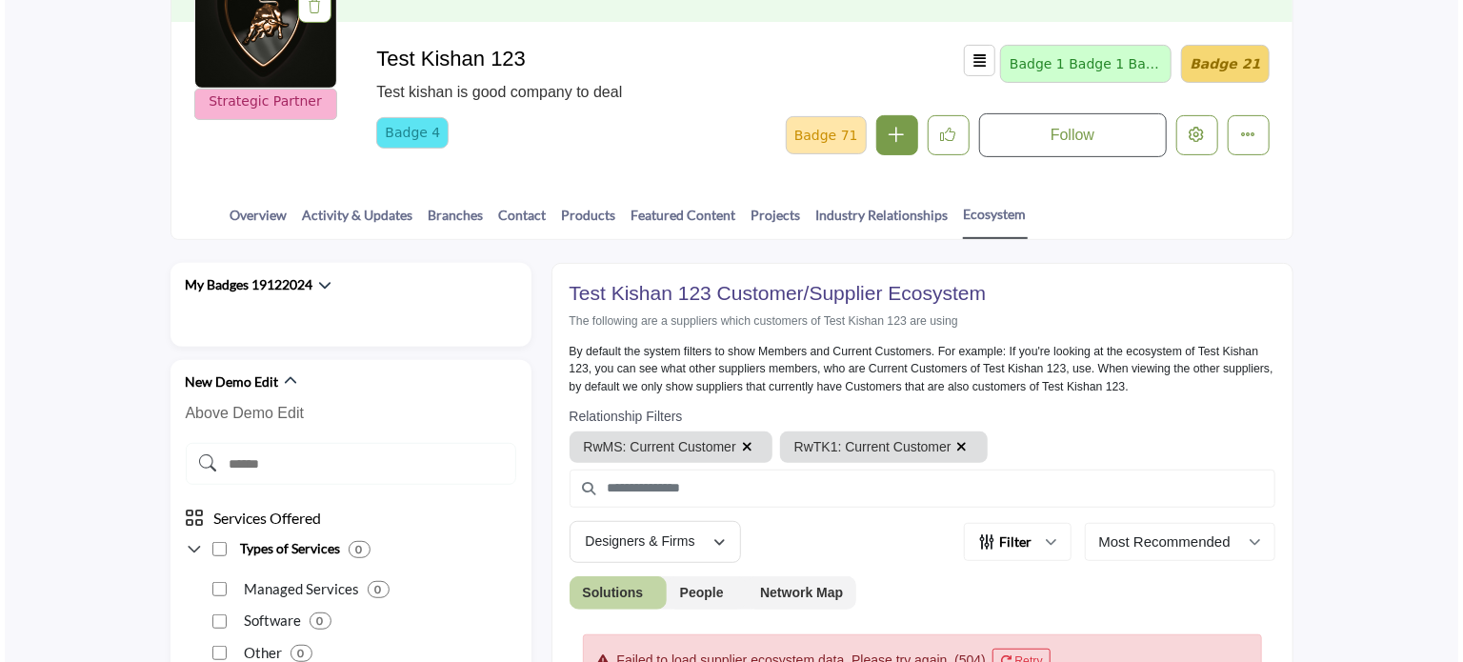
scroll to position [191, 0]
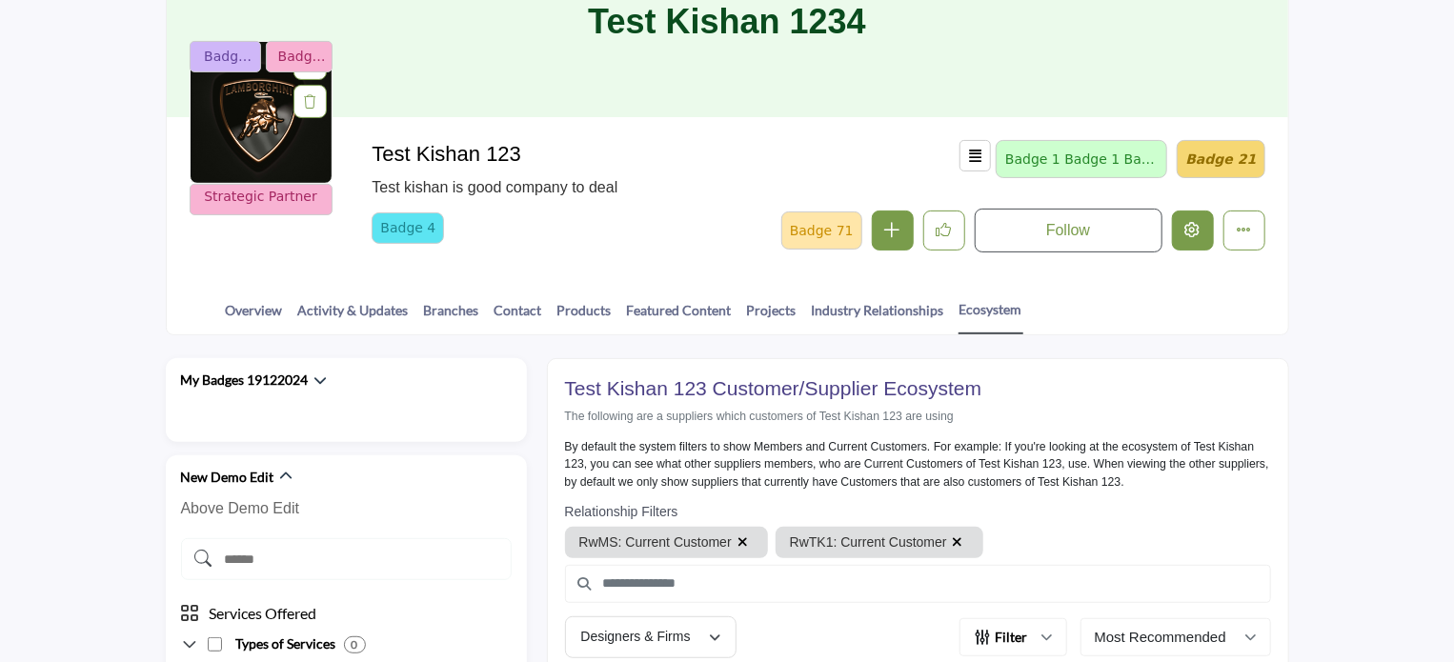
click at [1195, 225] on icon "Edit company" at bounding box center [1192, 229] width 15 height 15
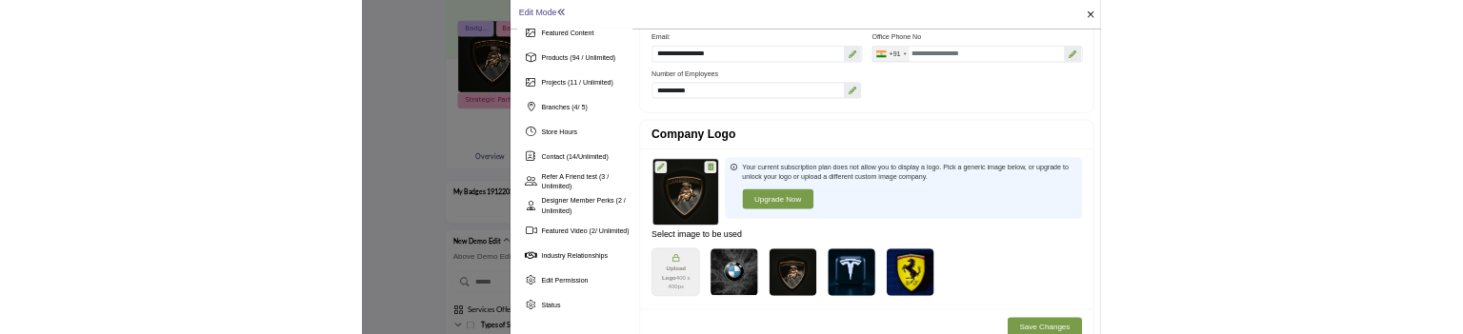
scroll to position [286, 0]
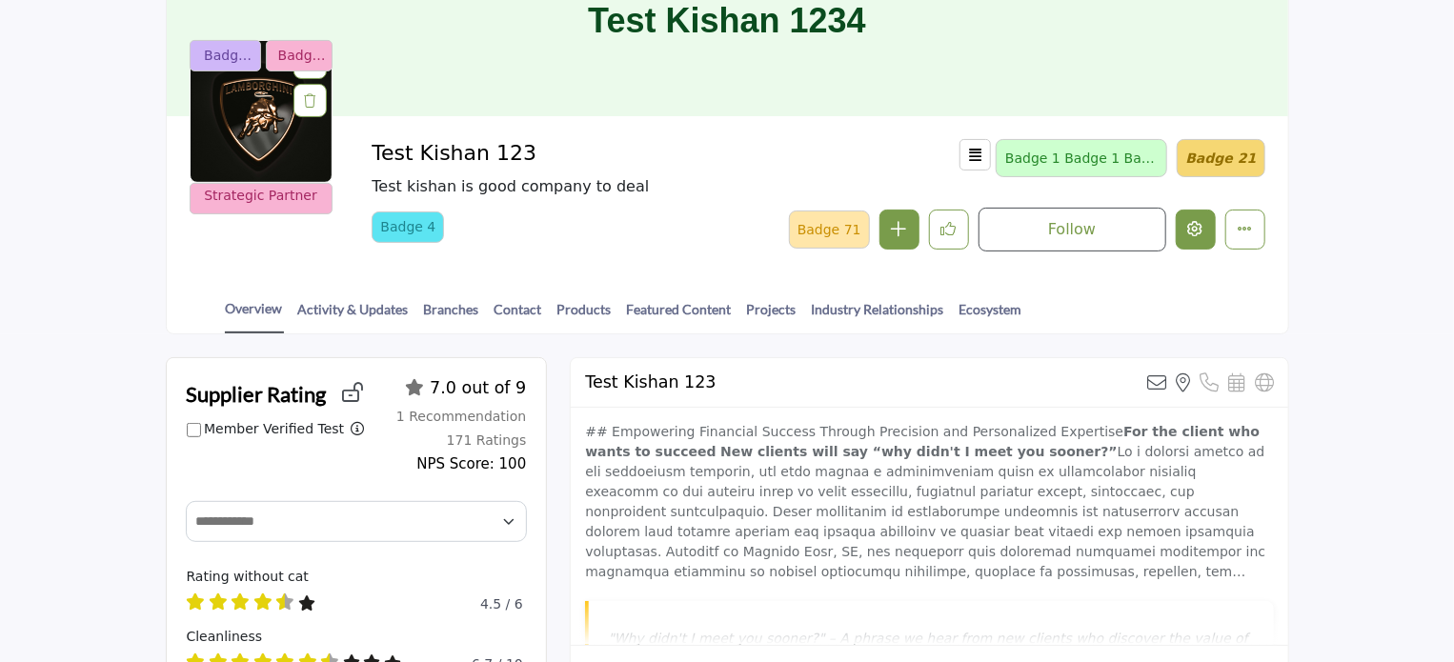
scroll to position [191, 0]
click at [1191, 219] on button "Edit company" at bounding box center [1196, 231] width 40 height 40
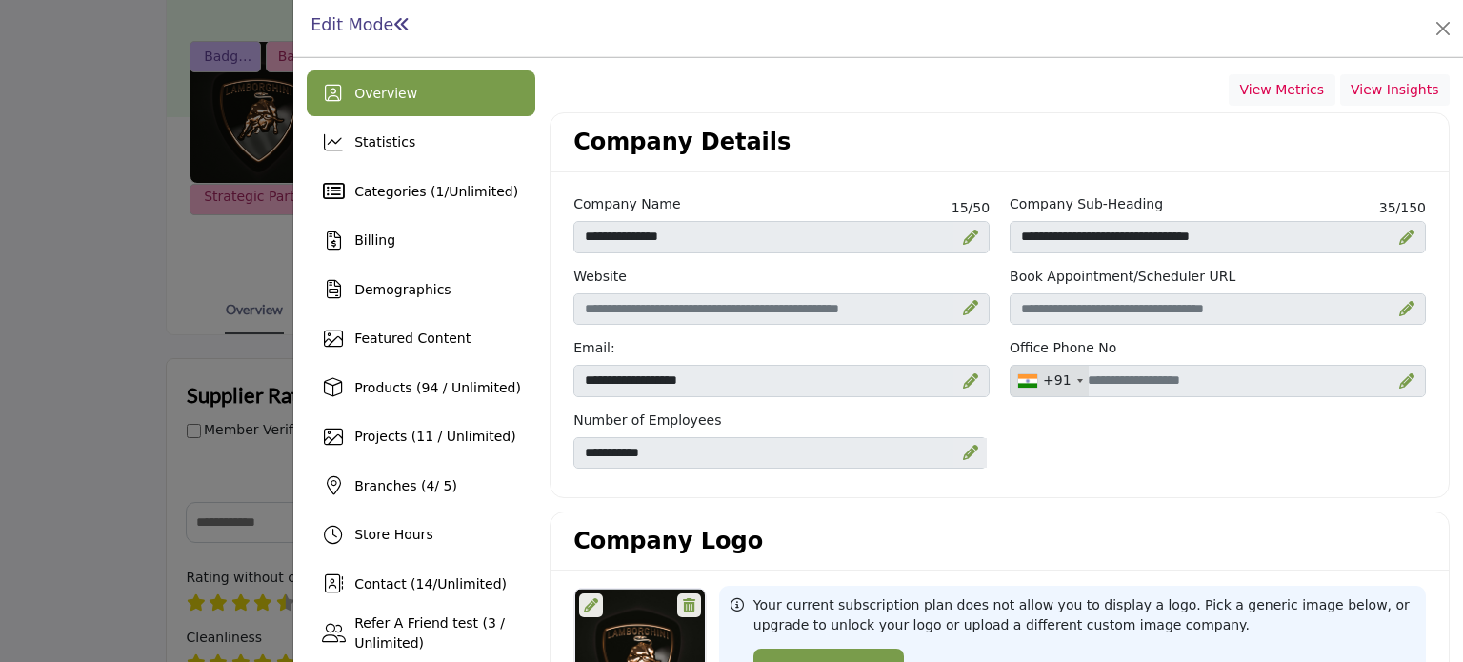
click at [88, 212] on div at bounding box center [731, 331] width 1463 height 662
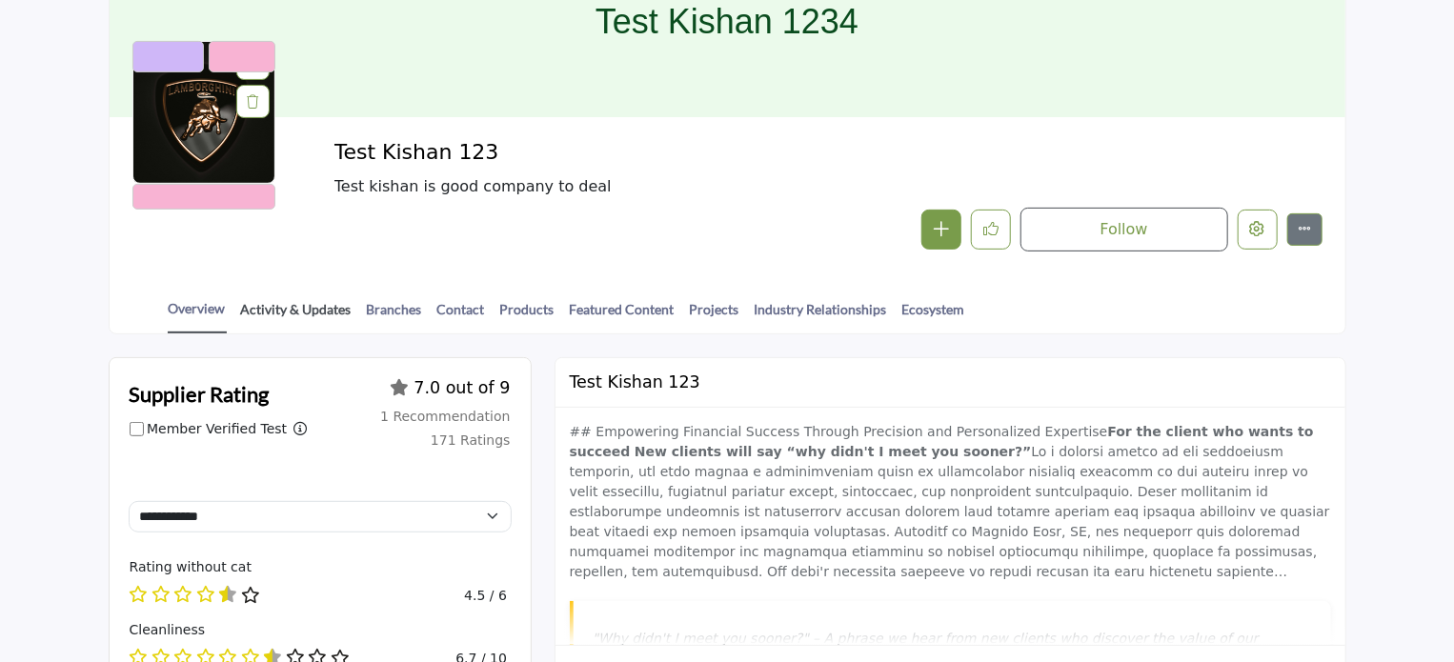
click at [282, 303] on link "Activity & Updates" at bounding box center [296, 315] width 112 height 33
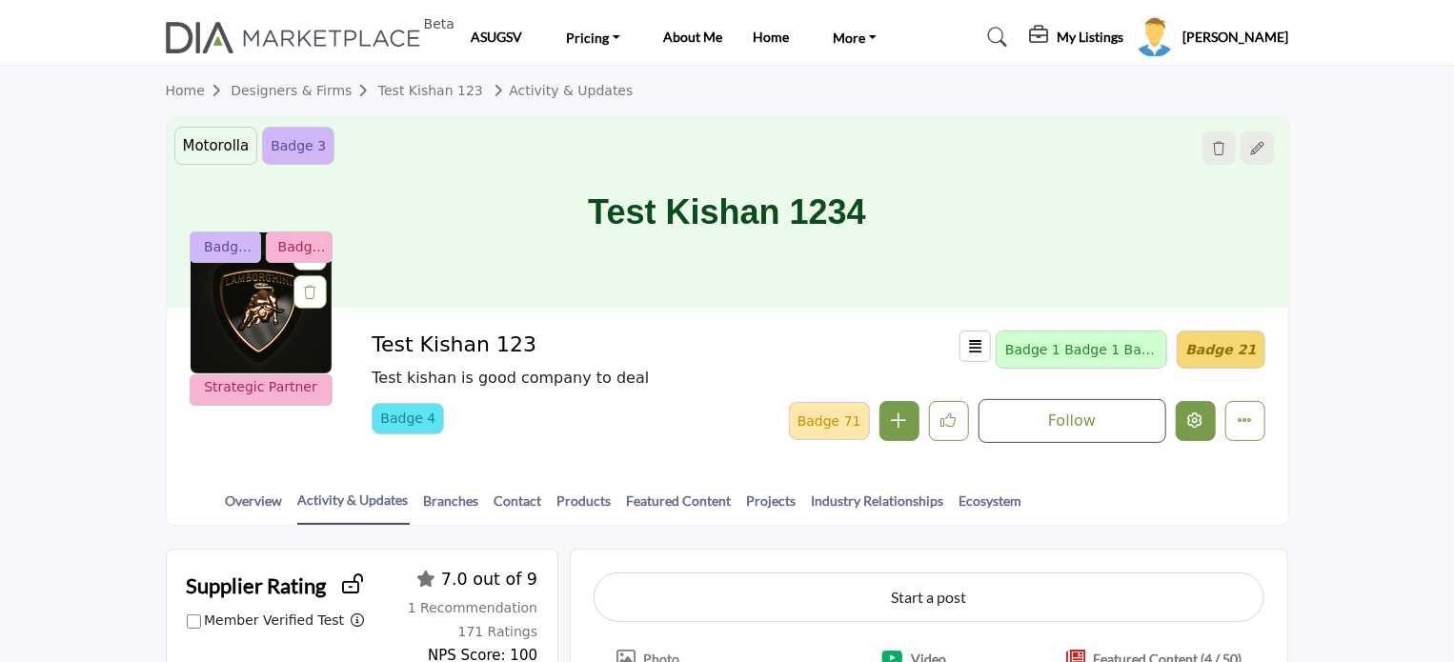
click at [1191, 422] on icon "Edit company" at bounding box center [1195, 419] width 15 height 15
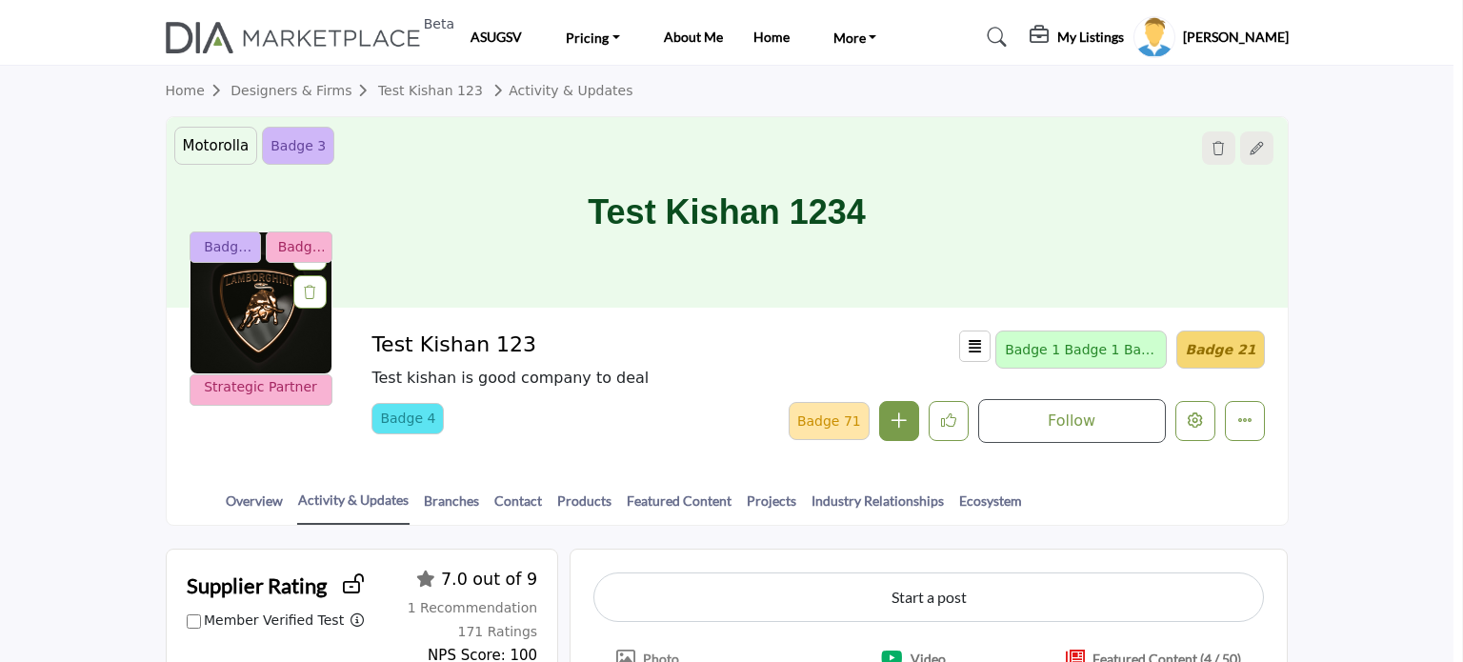
click at [78, 286] on div at bounding box center [731, 331] width 1463 height 662
